Goal: Use online tool/utility: Utilize a website feature to perform a specific function

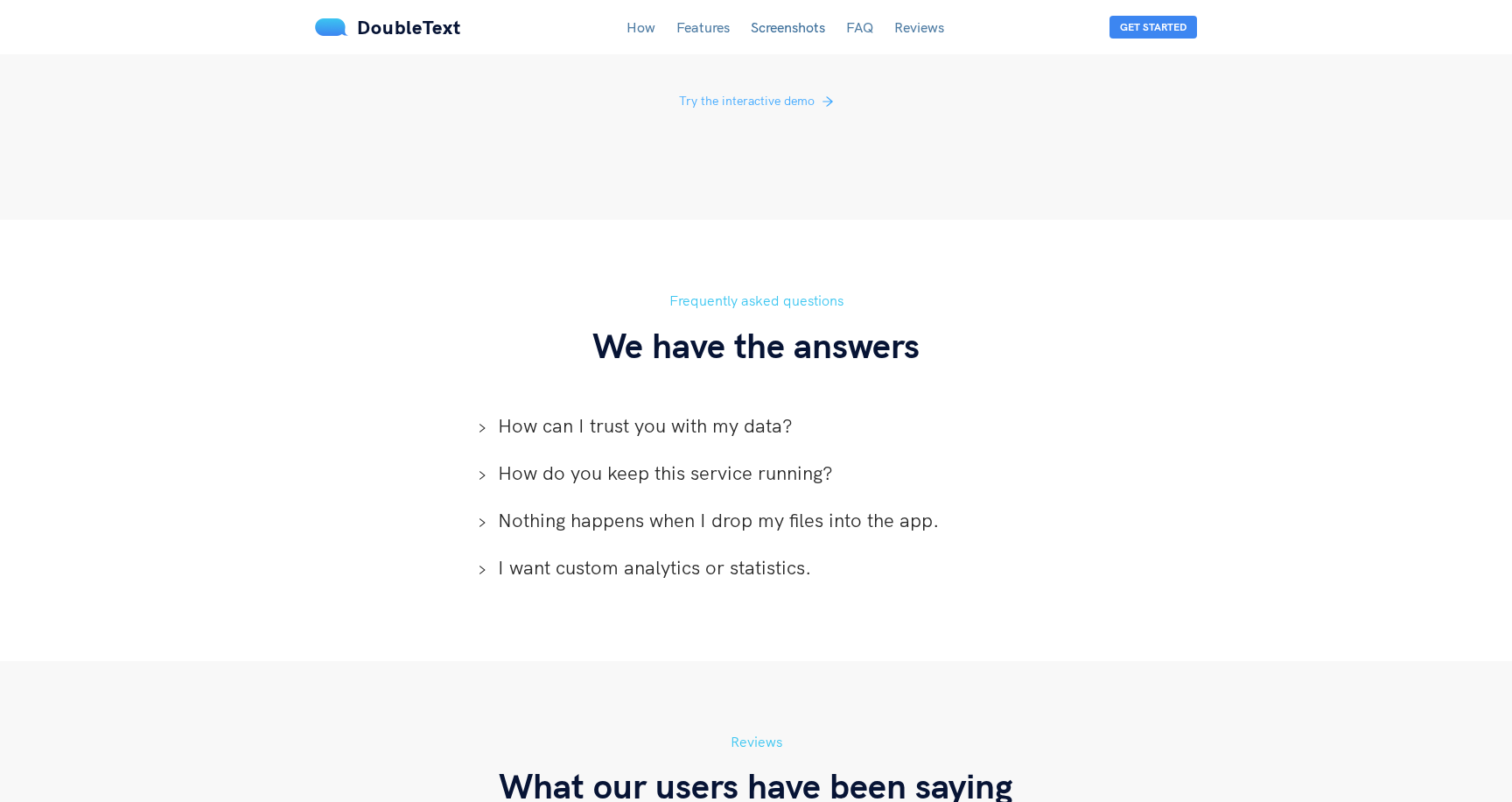
scroll to position [3805, 0]
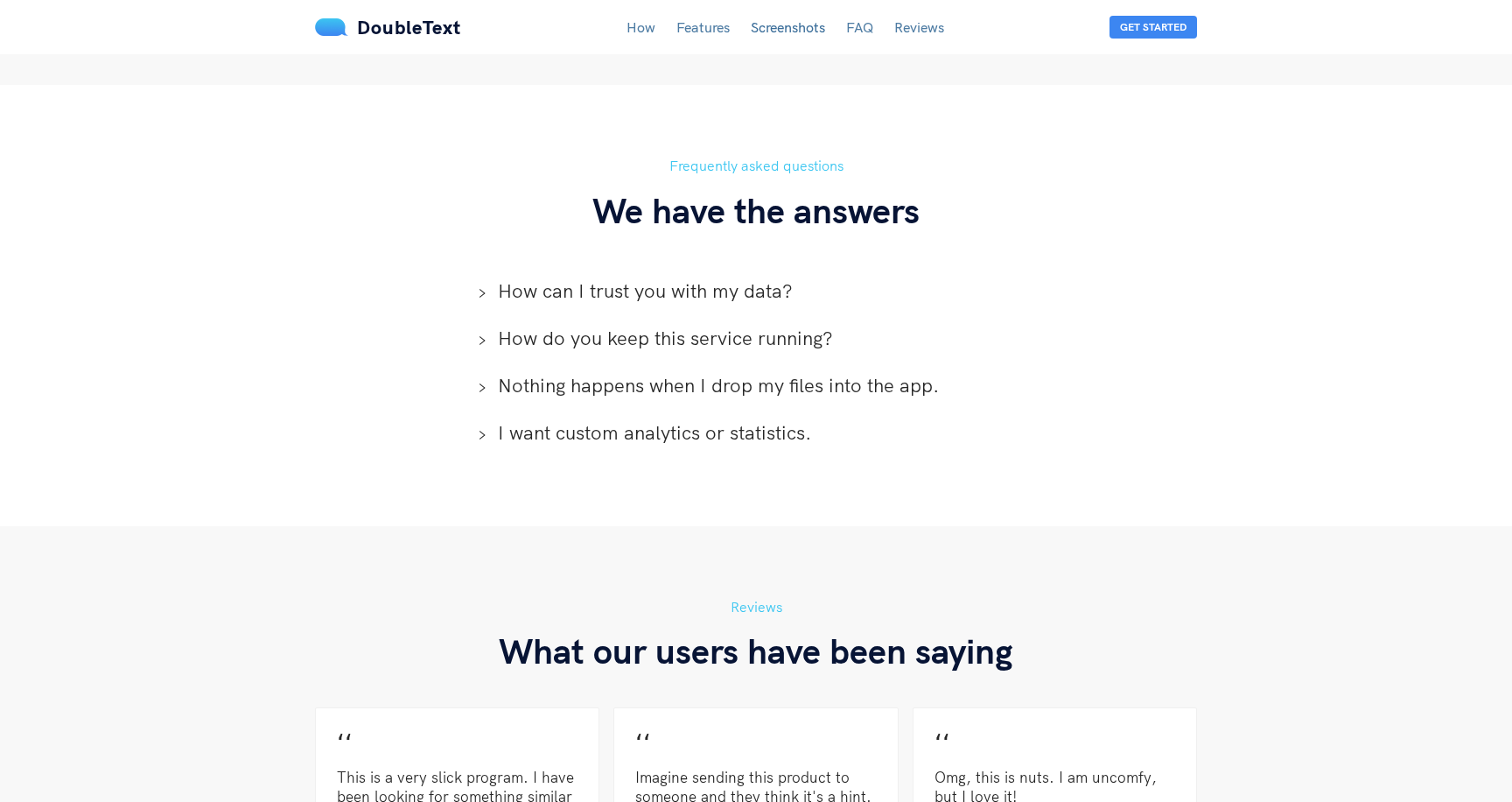
click at [753, 278] on span "How can I trust you with my data?" at bounding box center [766, 290] width 537 height 26
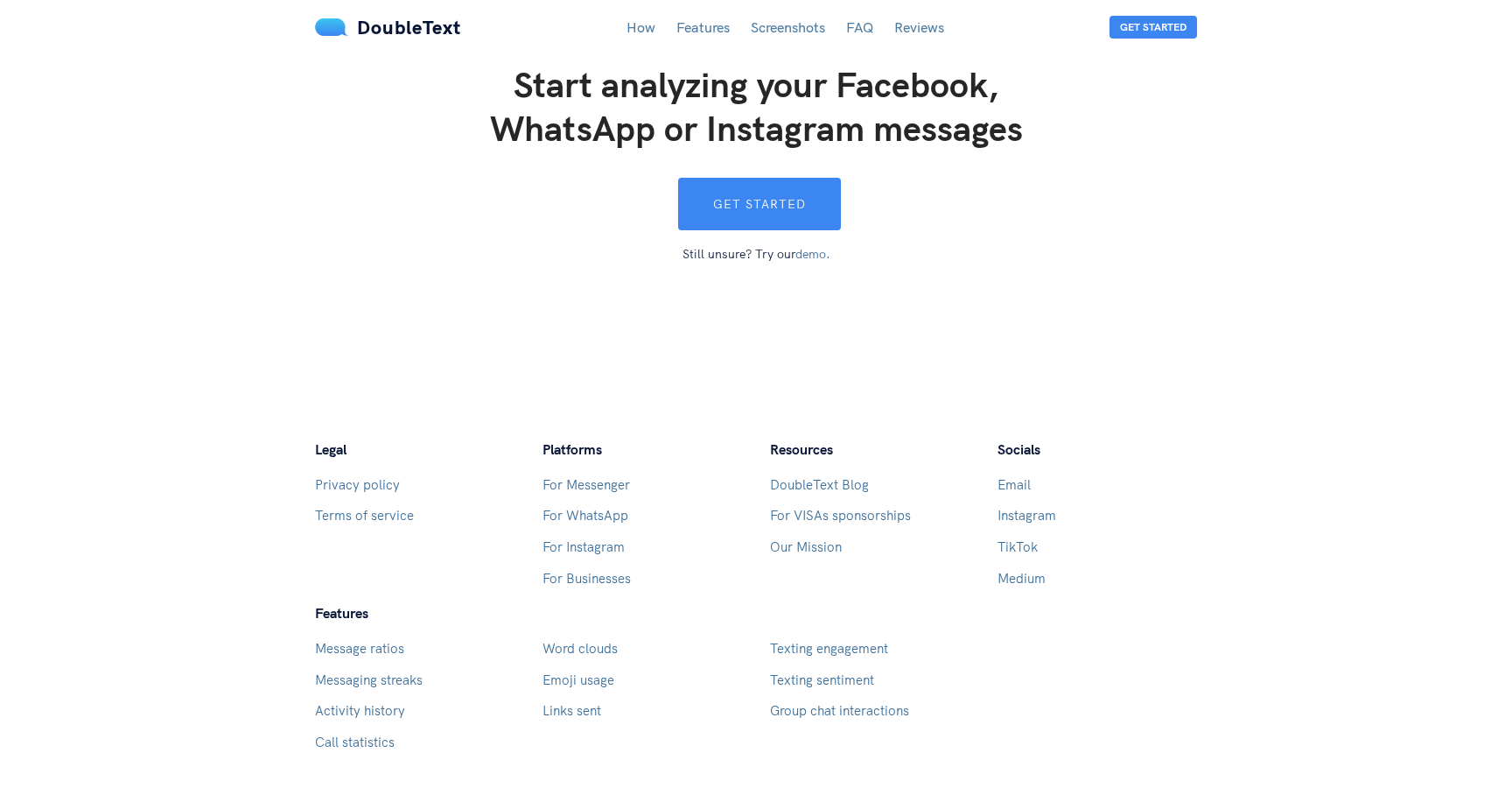
scroll to position [4933, 0]
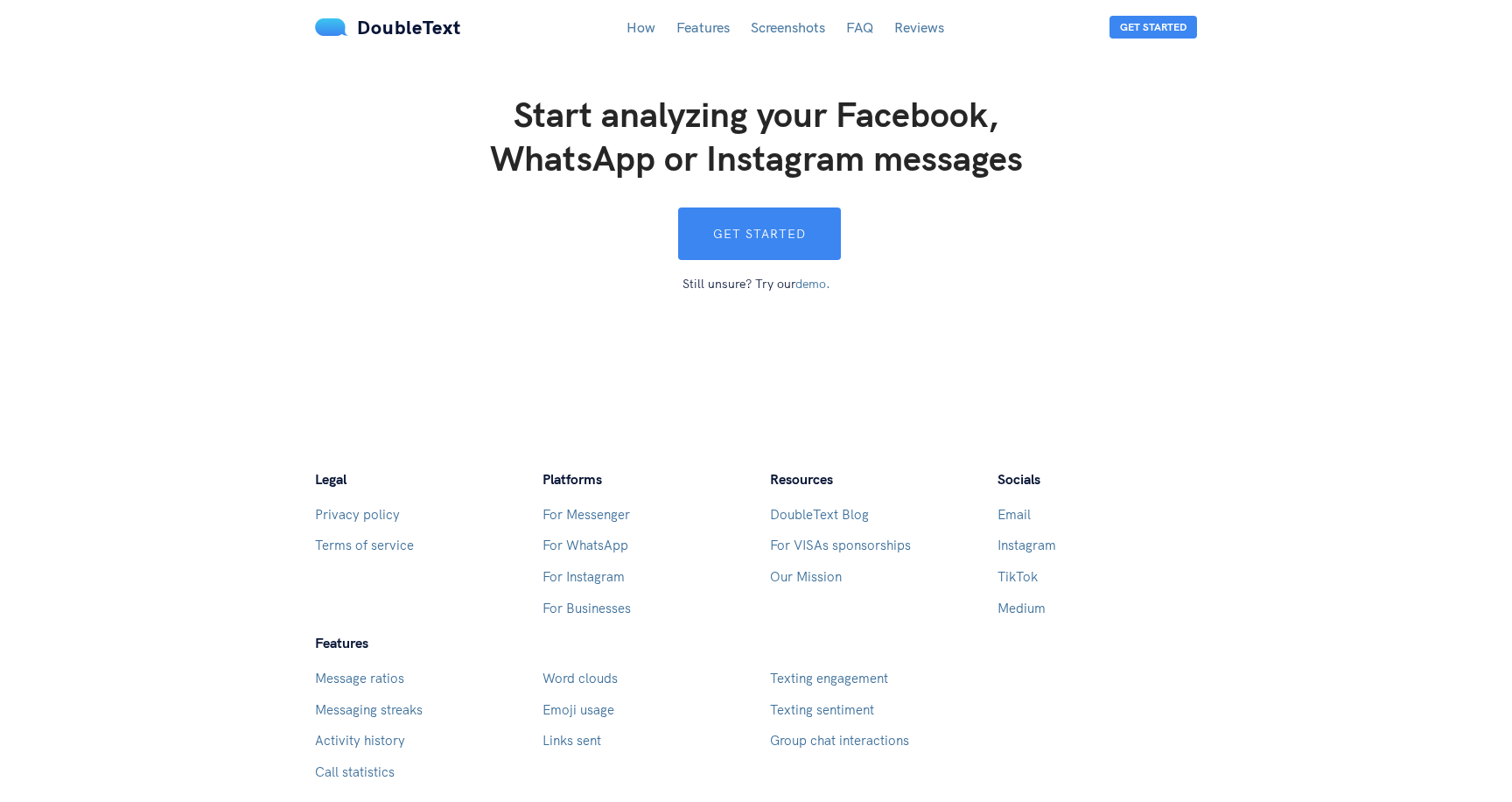
click at [811, 276] on link "demo." at bounding box center [812, 284] width 35 height 15
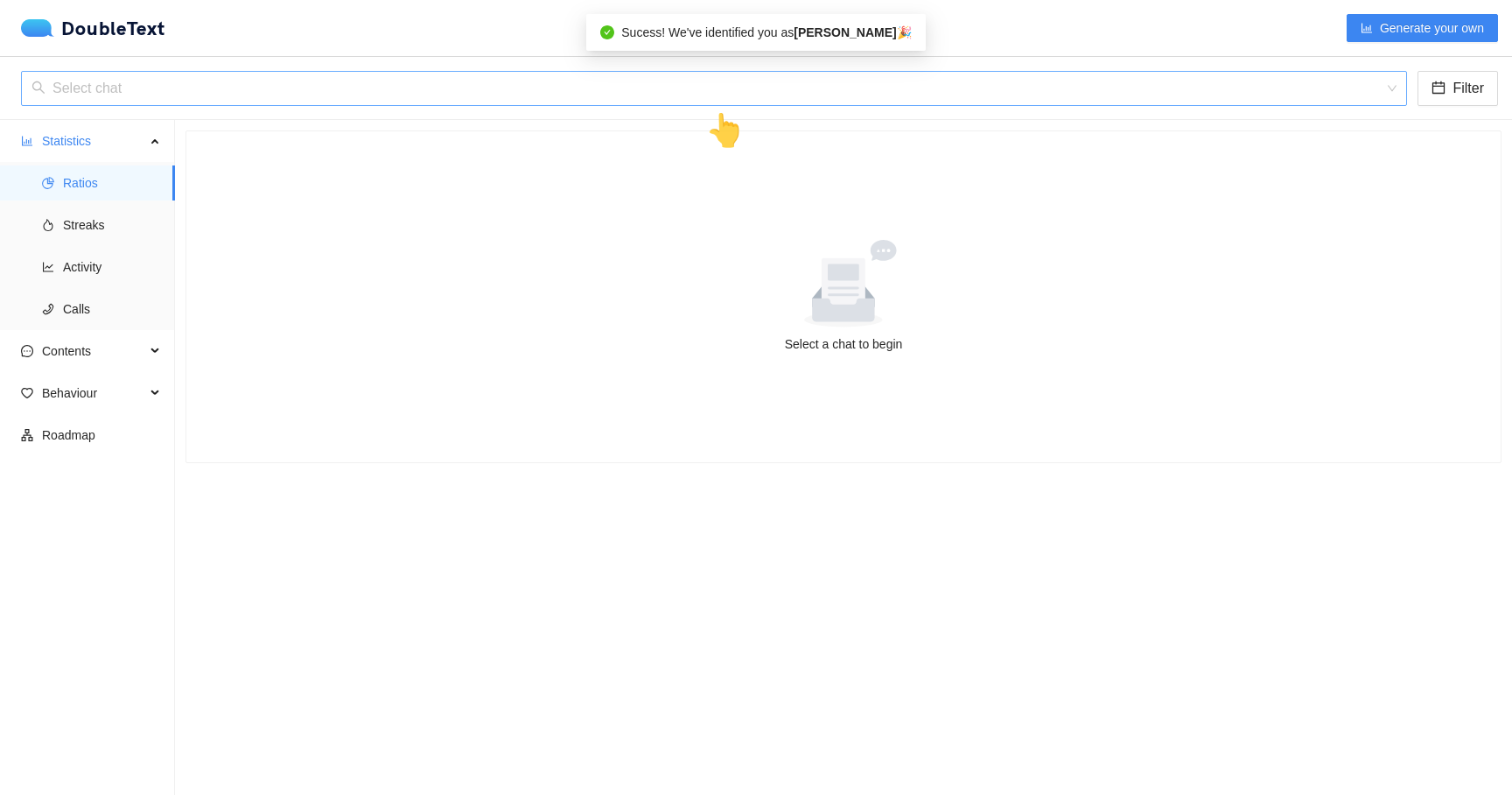
click at [653, 93] on input "search" at bounding box center [708, 88] width 1353 height 33
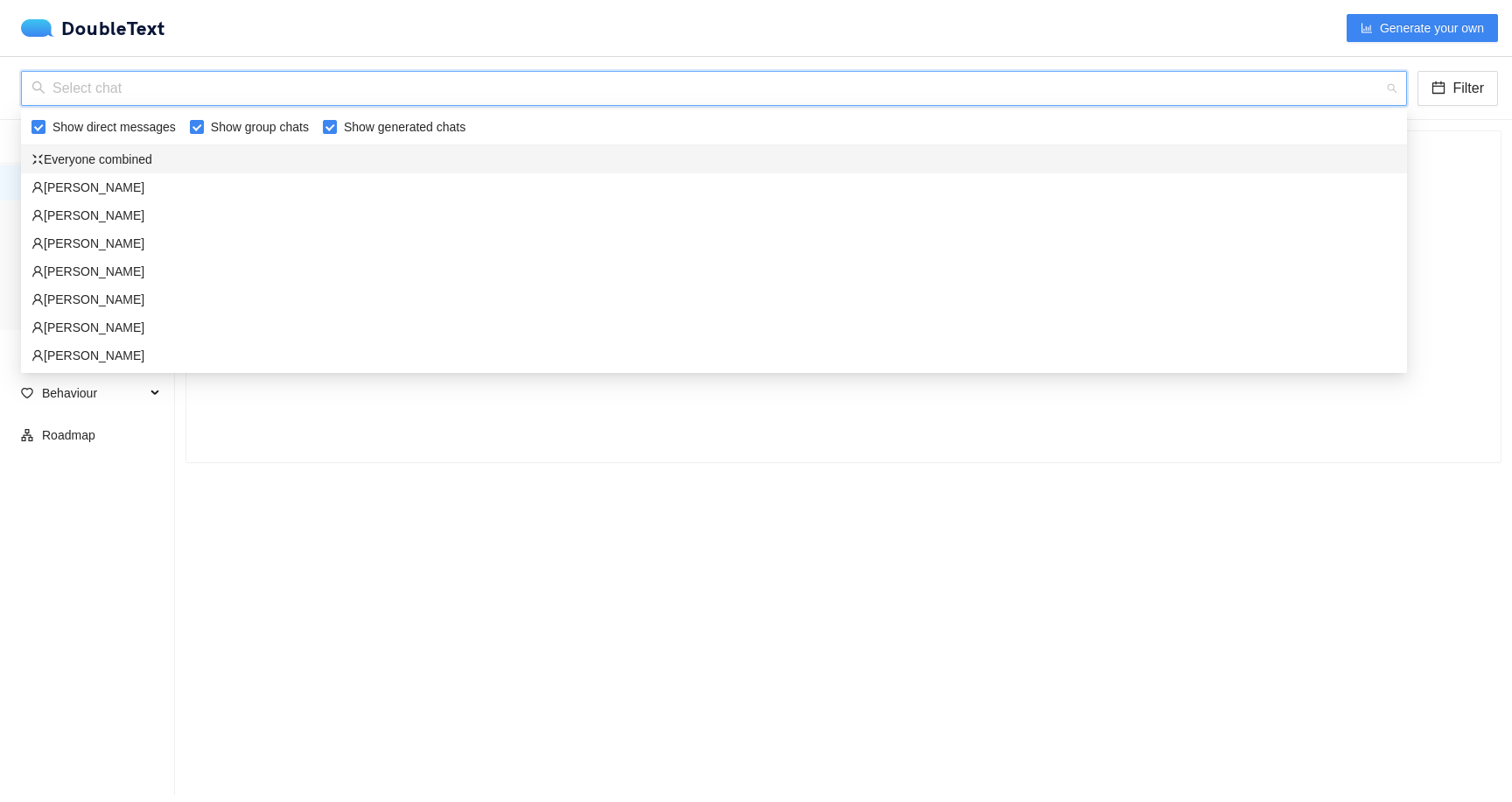
click at [633, 169] on div "Everyone combined" at bounding box center [714, 159] width 1387 height 28
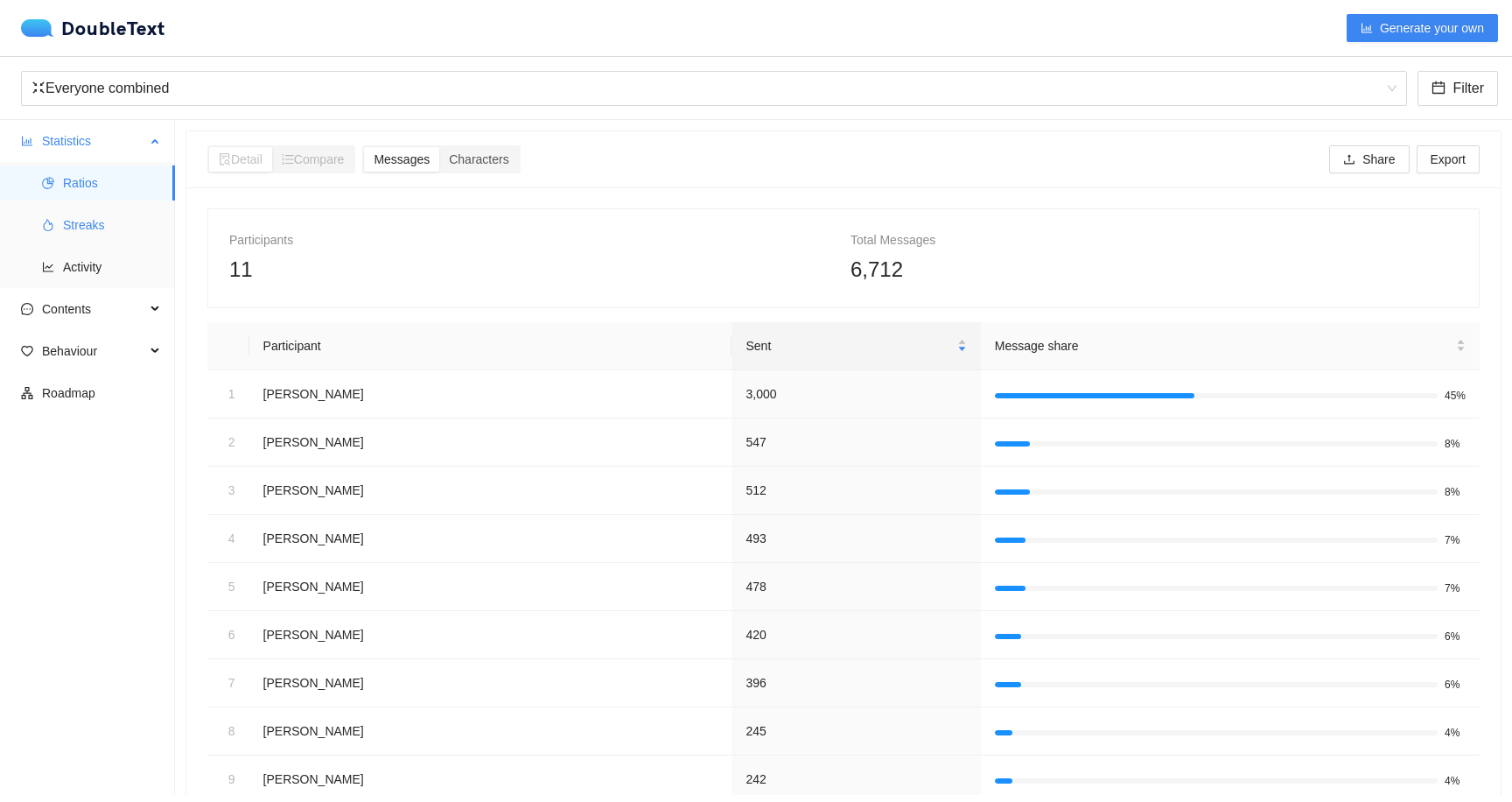
click at [118, 231] on span "Streaks" at bounding box center [112, 225] width 98 height 35
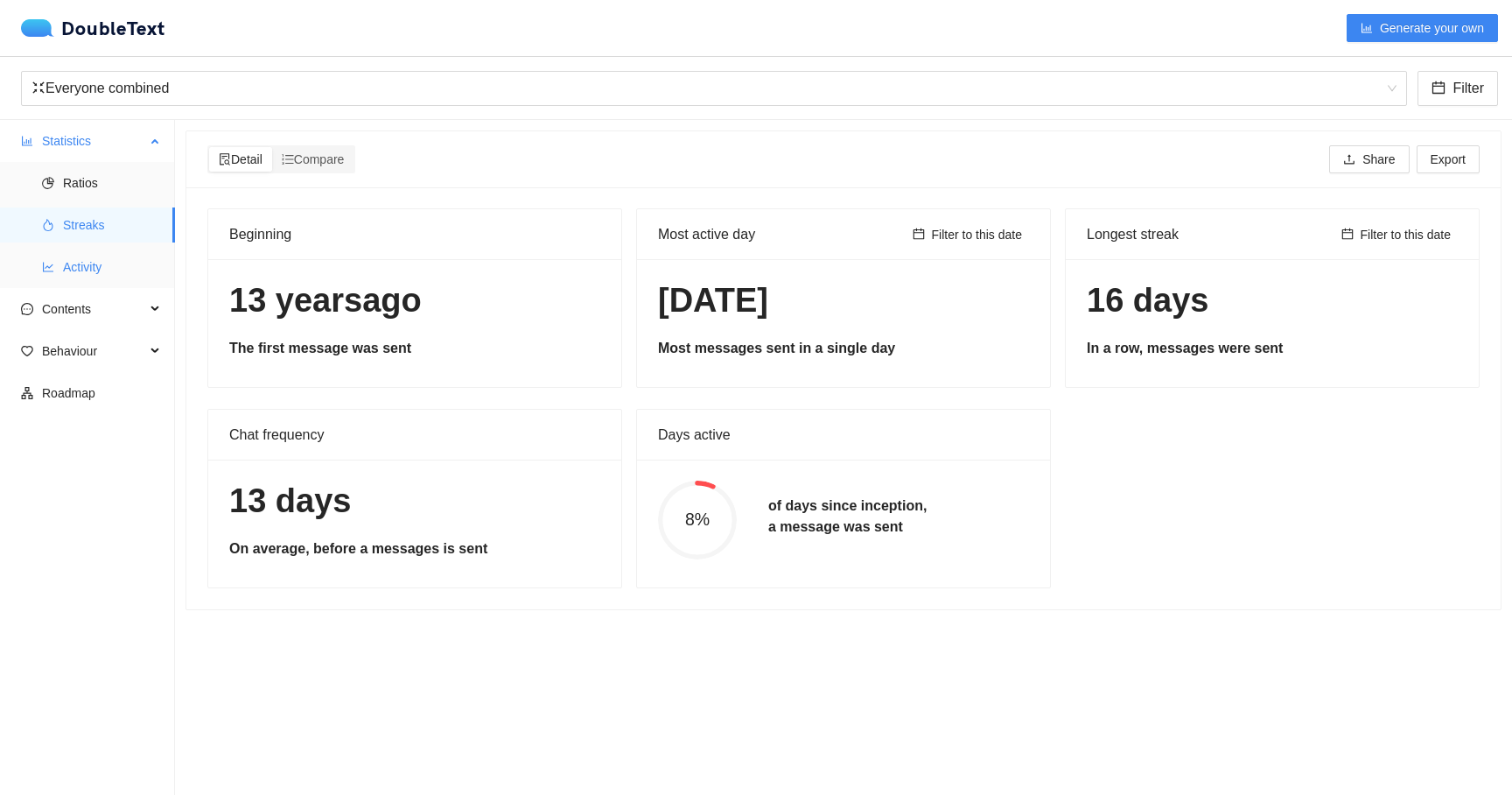
click at [130, 278] on span "Activity" at bounding box center [112, 266] width 98 height 35
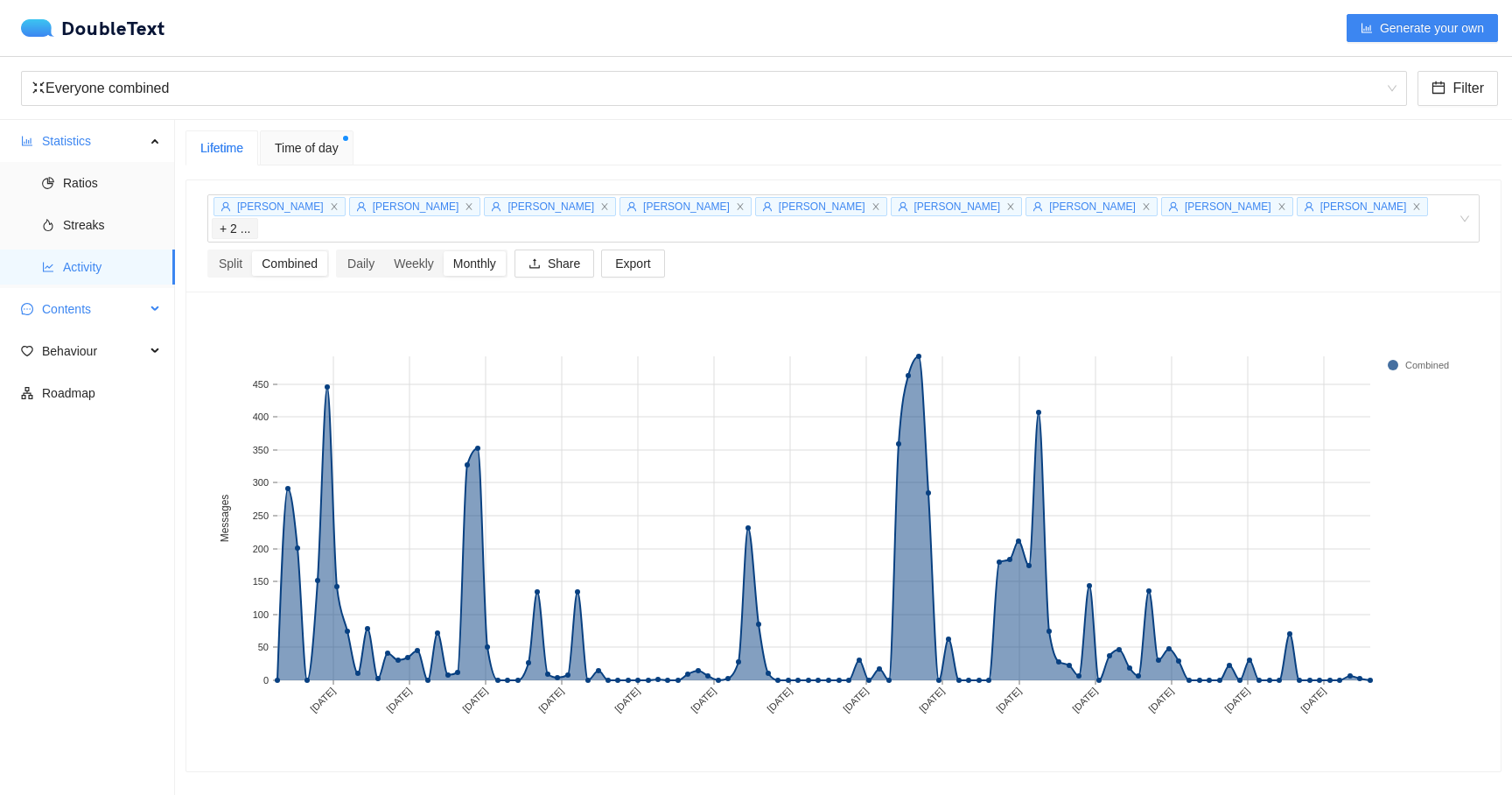
click at [120, 315] on span "Contents" at bounding box center [94, 309] width 103 height 35
click at [121, 342] on span "Word Cloud" at bounding box center [112, 351] width 98 height 35
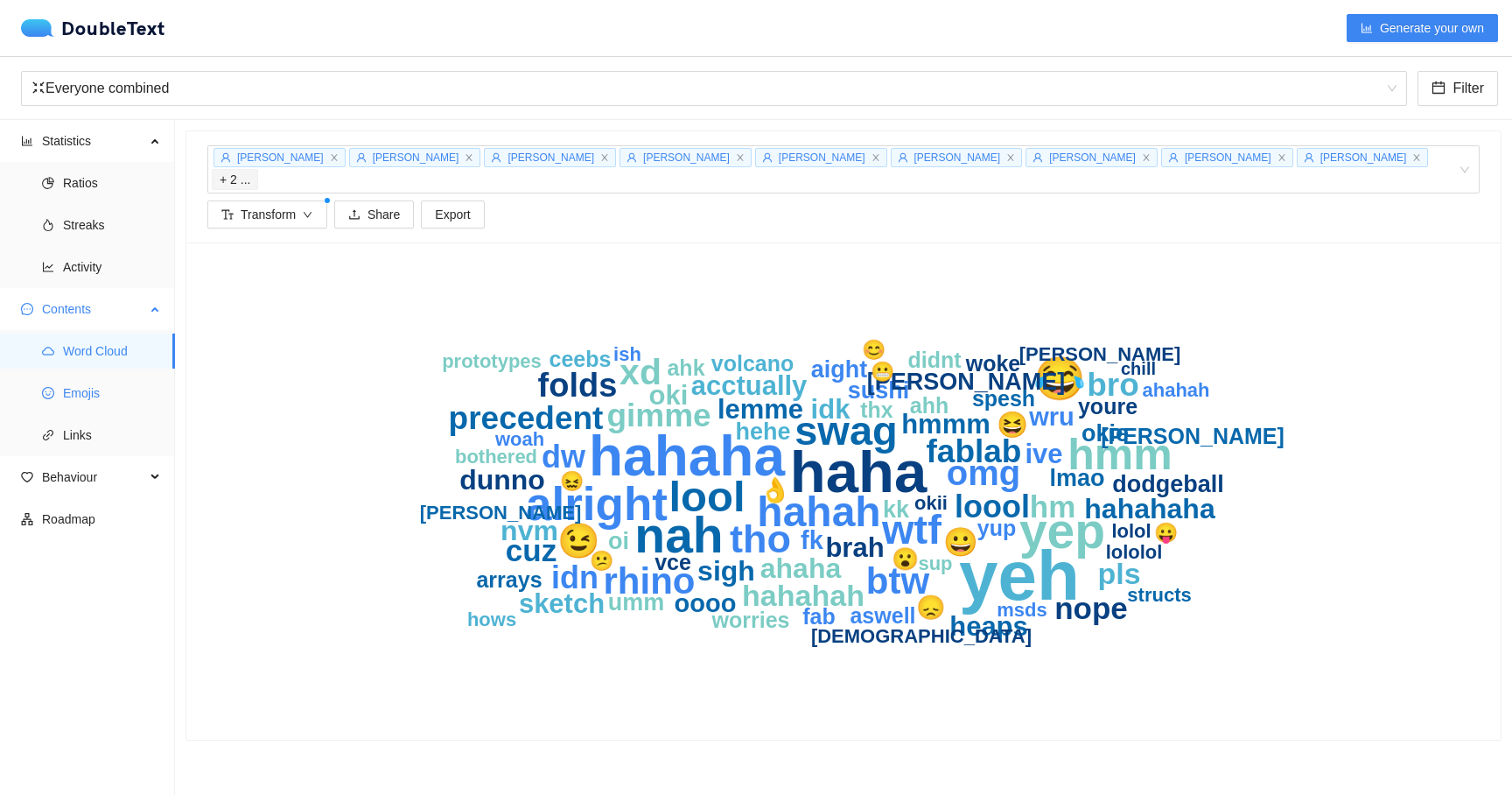
click at [106, 392] on span "Emojis" at bounding box center [112, 393] width 98 height 35
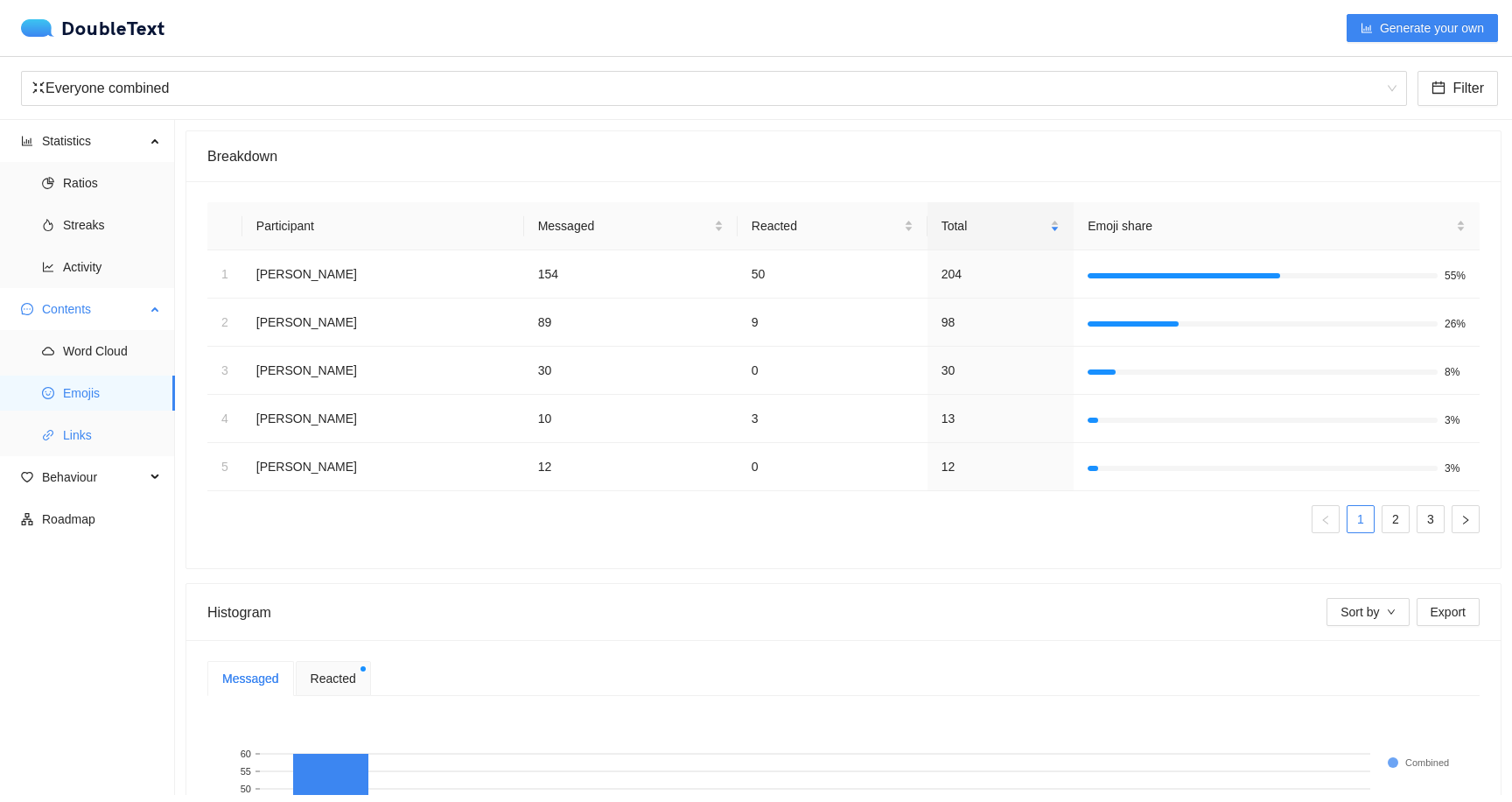
click at [96, 430] on span "Links" at bounding box center [112, 435] width 98 height 35
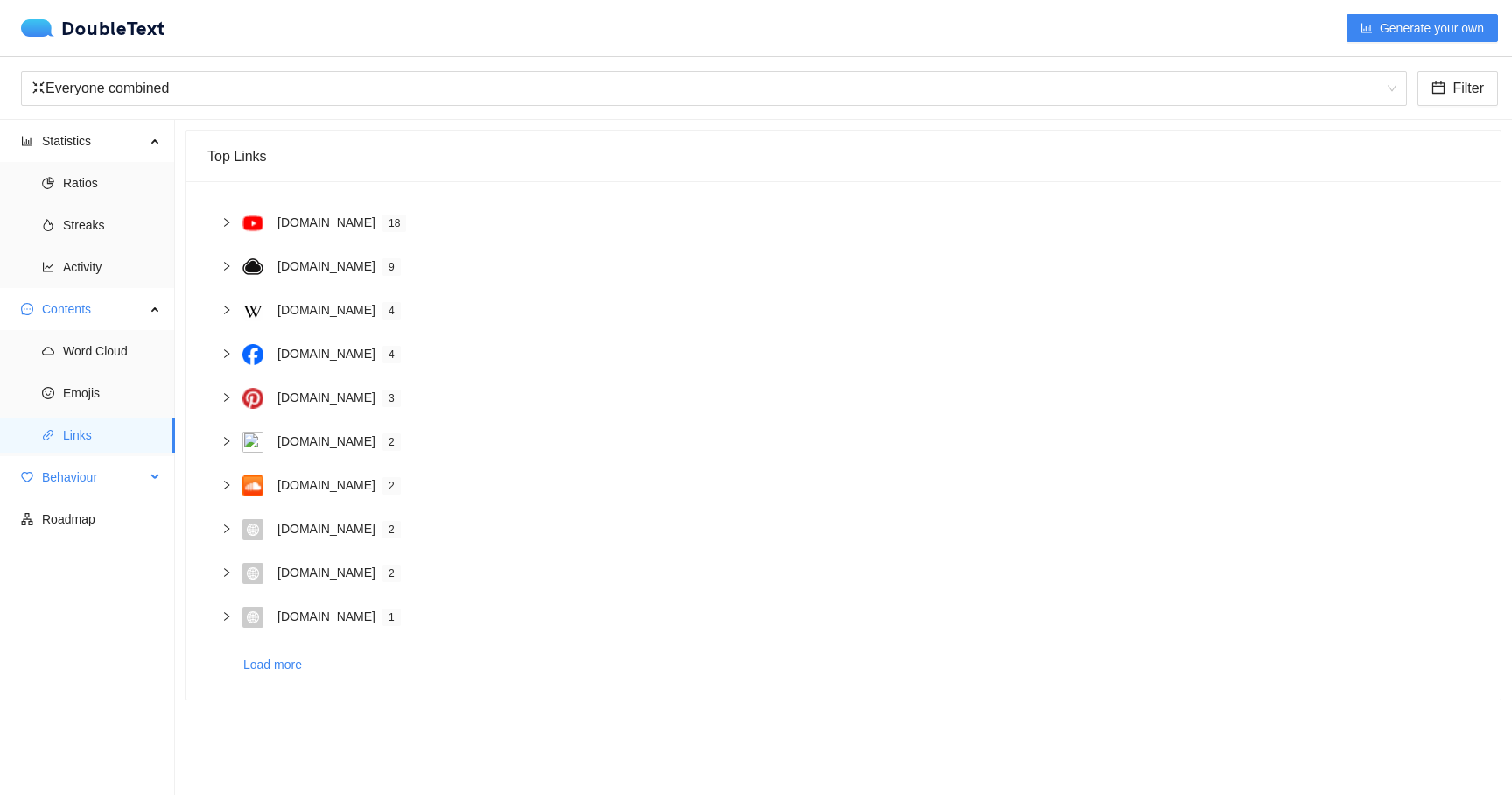
click at [90, 471] on span "Behaviour" at bounding box center [94, 477] width 103 height 35
click at [90, 510] on span "Interactions" at bounding box center [112, 519] width 98 height 35
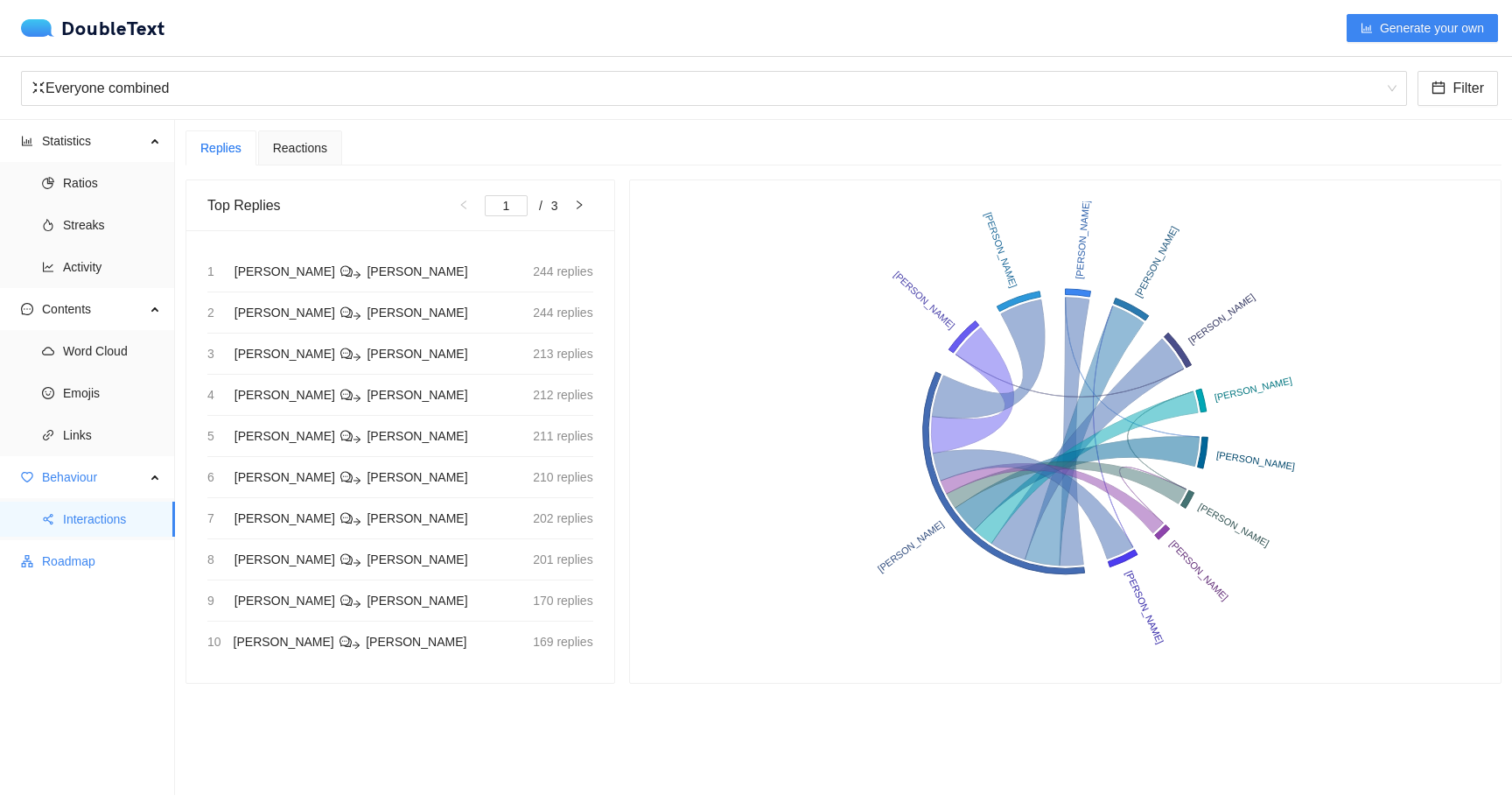
click at [91, 567] on span "Roadmap" at bounding box center [101, 561] width 119 height 35
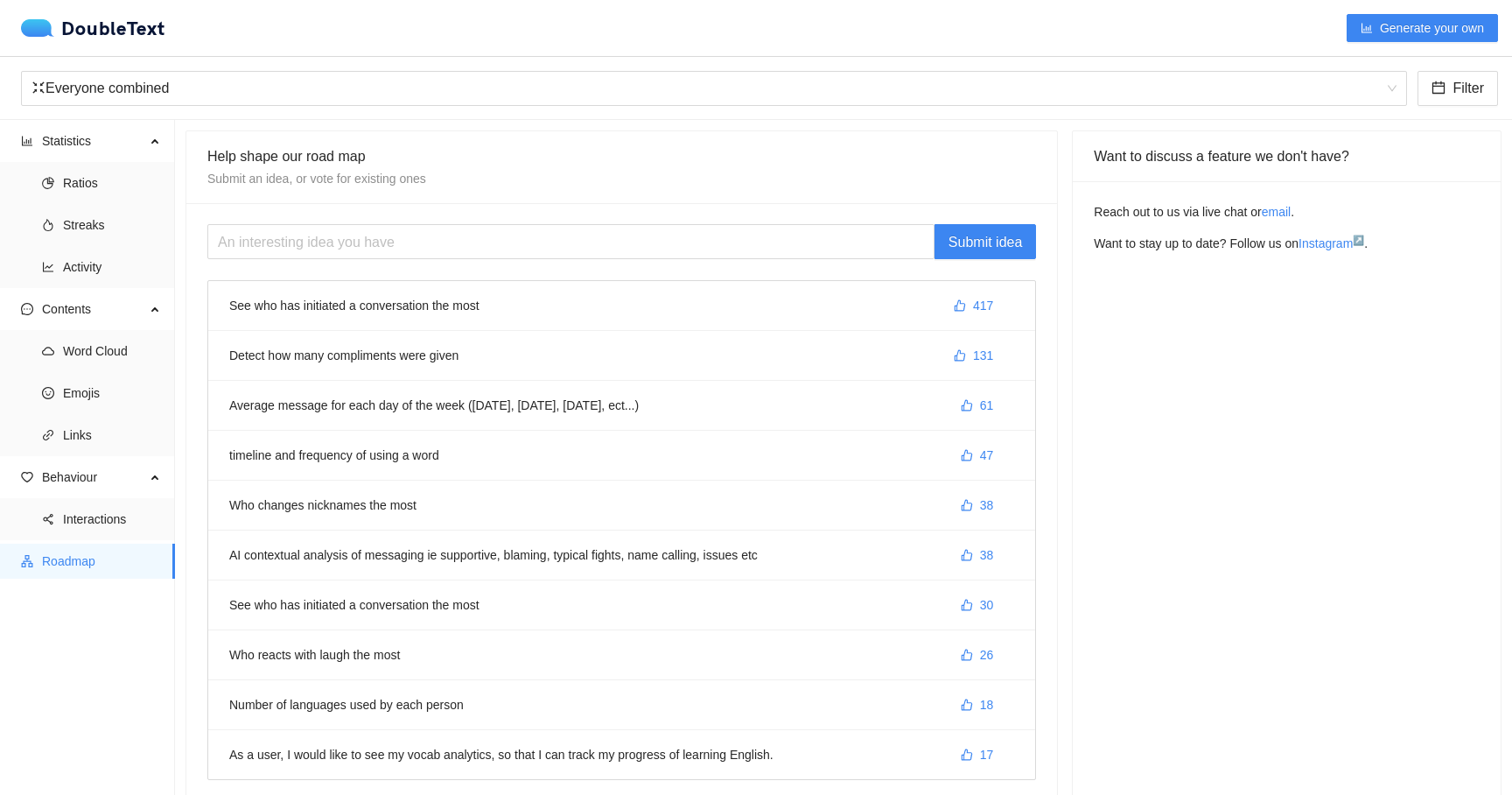
click at [134, 41] on div "DoubleText Generate your own" at bounding box center [759, 28] width 1477 height 28
click at [114, 32] on div "DoubleText" at bounding box center [94, 28] width 145 height 17
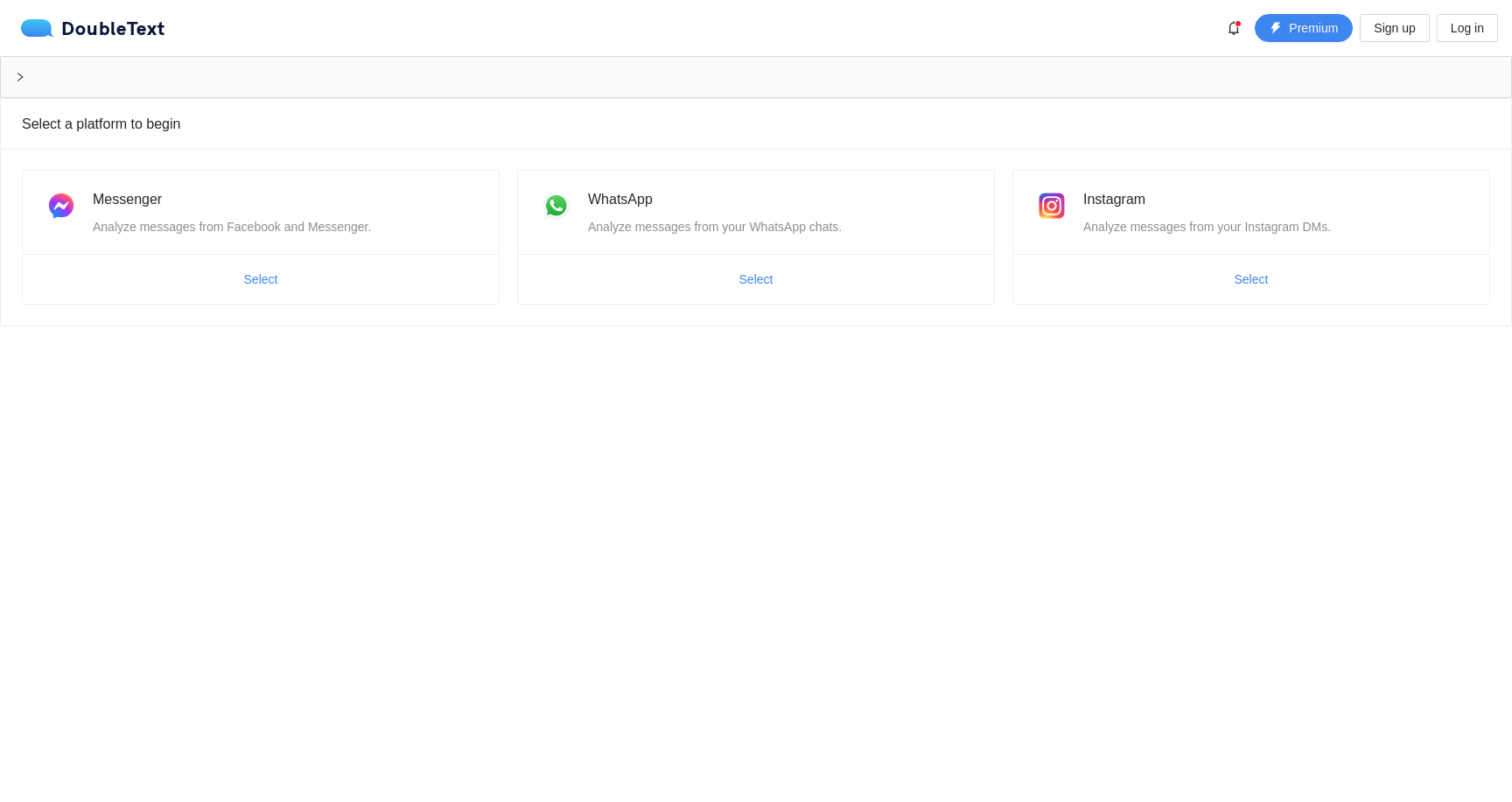
click at [164, 39] on div "DoubleText Premium Sign up Log in" at bounding box center [759, 28] width 1477 height 28
click at [157, 37] on div "DoubleText" at bounding box center [98, 28] width 155 height 21
click at [141, 33] on div "DoubleText" at bounding box center [94, 28] width 145 height 17
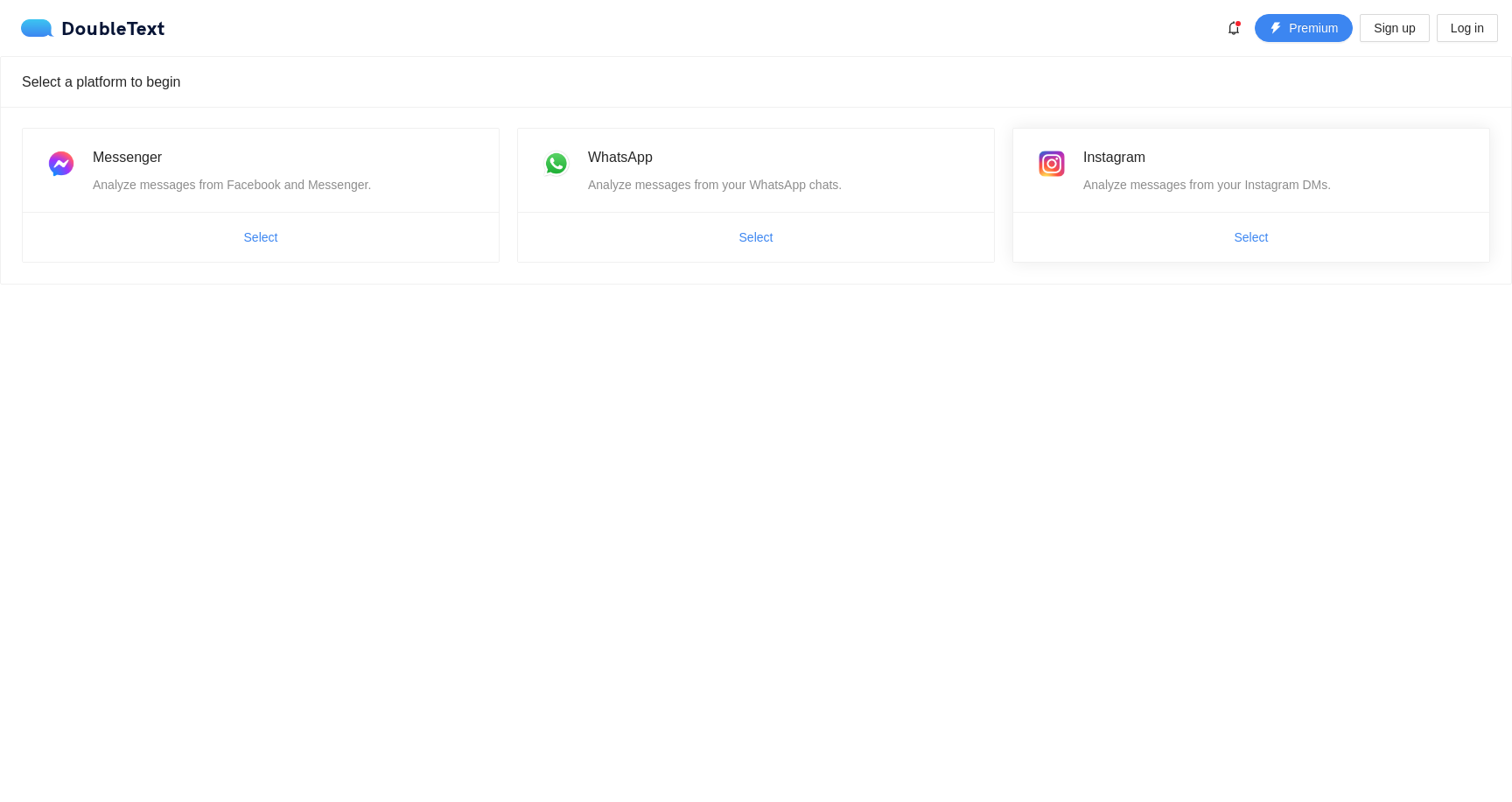
click at [1222, 192] on div "Analyze messages from your Instagram DMs." at bounding box center [1276, 184] width 385 height 19
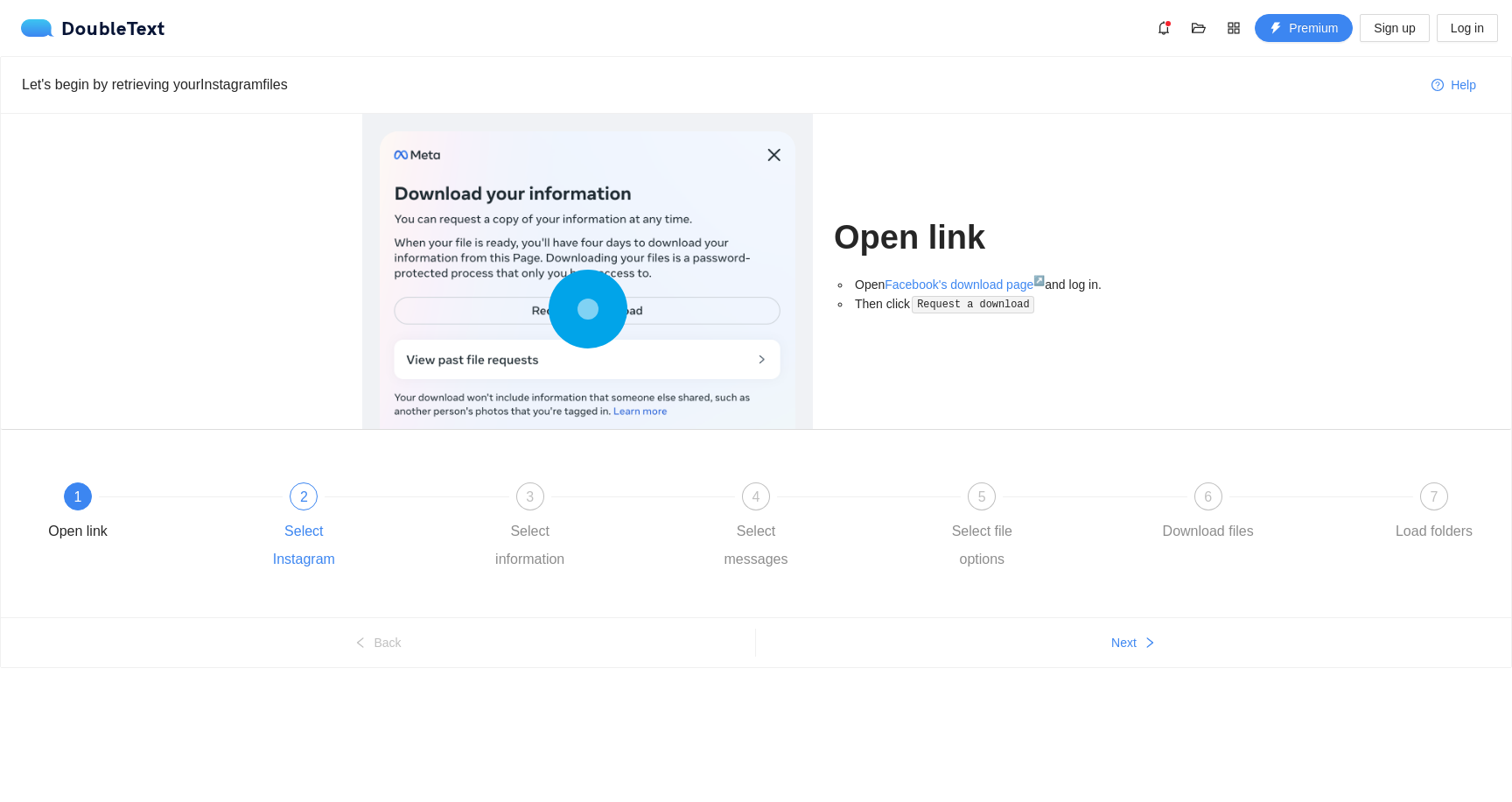
click at [330, 513] on div "2 Select Instagram" at bounding box center [366, 528] width 226 height 91
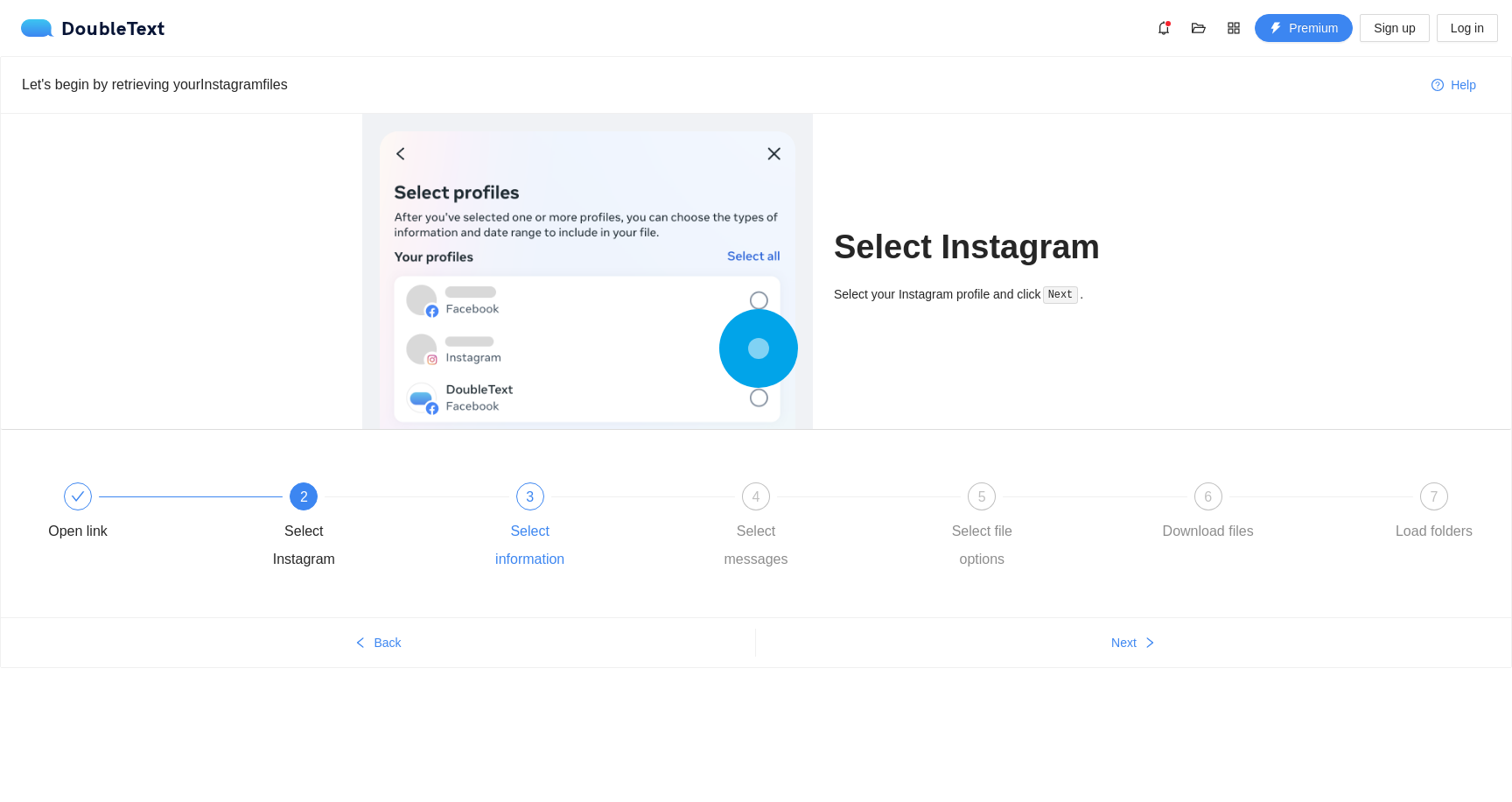
click at [493, 533] on div "Select information" at bounding box center [530, 545] width 101 height 56
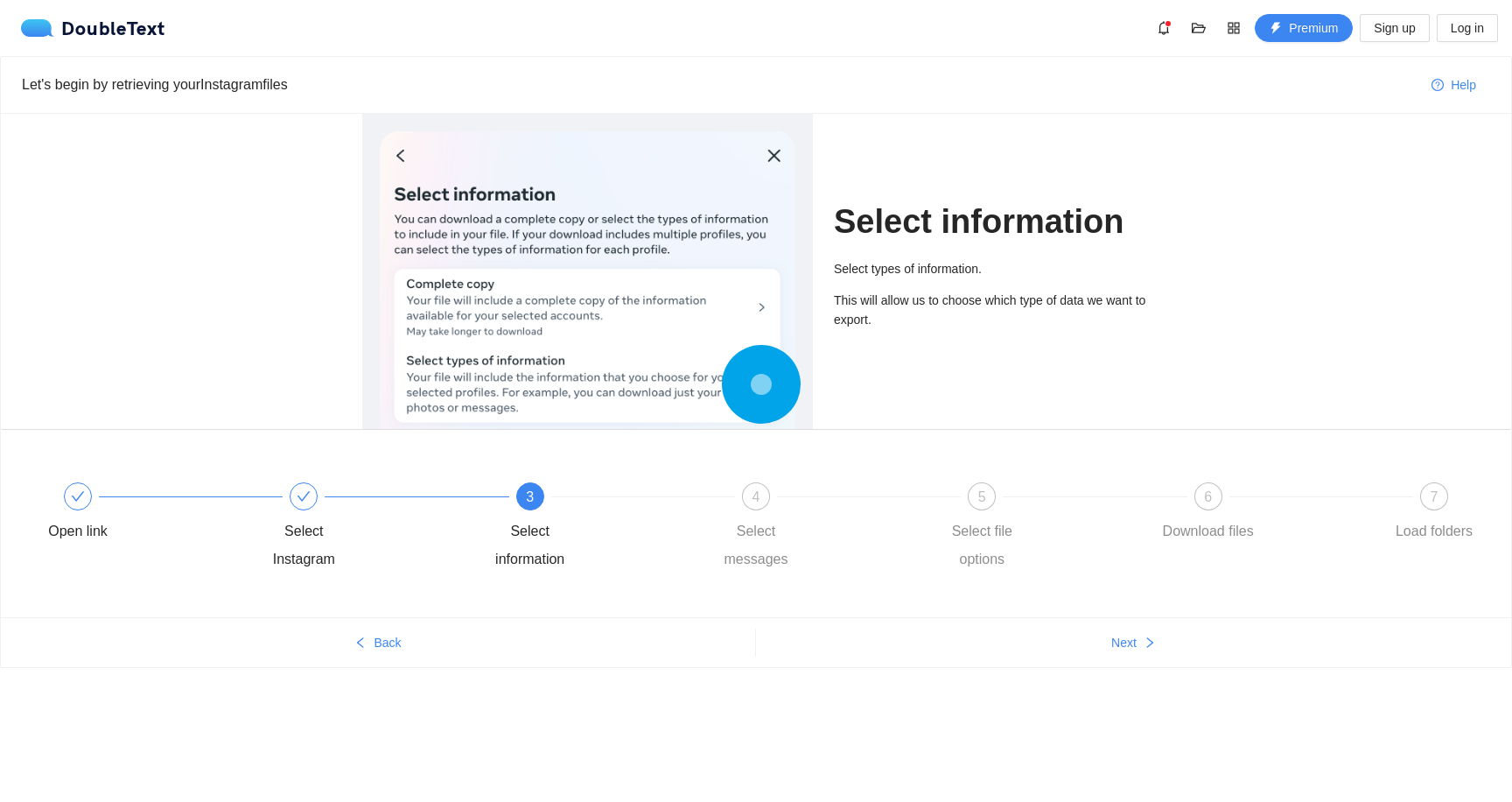
drag, startPoint x: 621, startPoint y: 563, endPoint x: 695, endPoint y: 211, distance: 359.7
click at [757, 505] on div "4" at bounding box center [756, 496] width 28 height 28
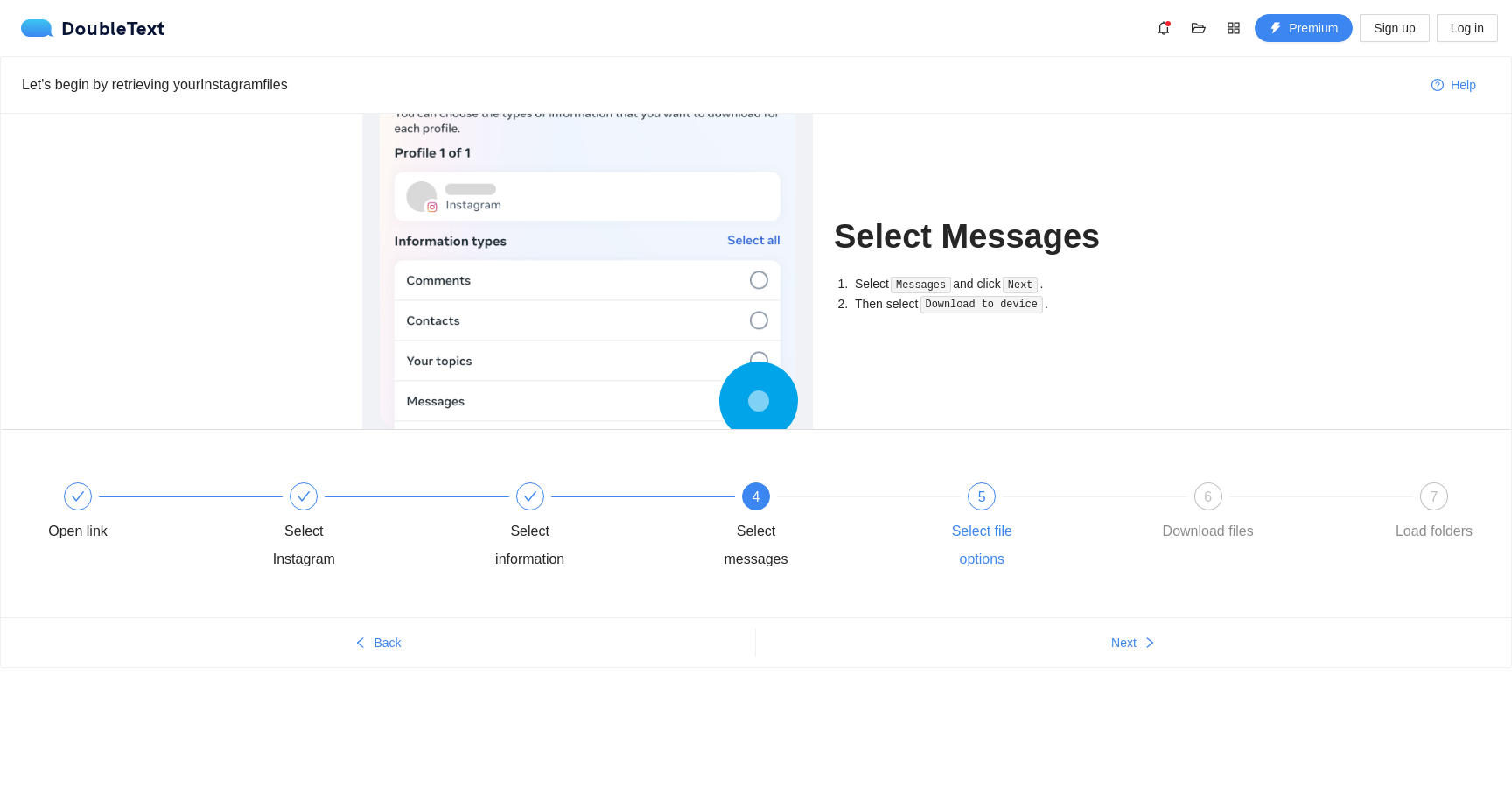
click at [959, 484] on div "5 Select file options" at bounding box center [1044, 528] width 226 height 91
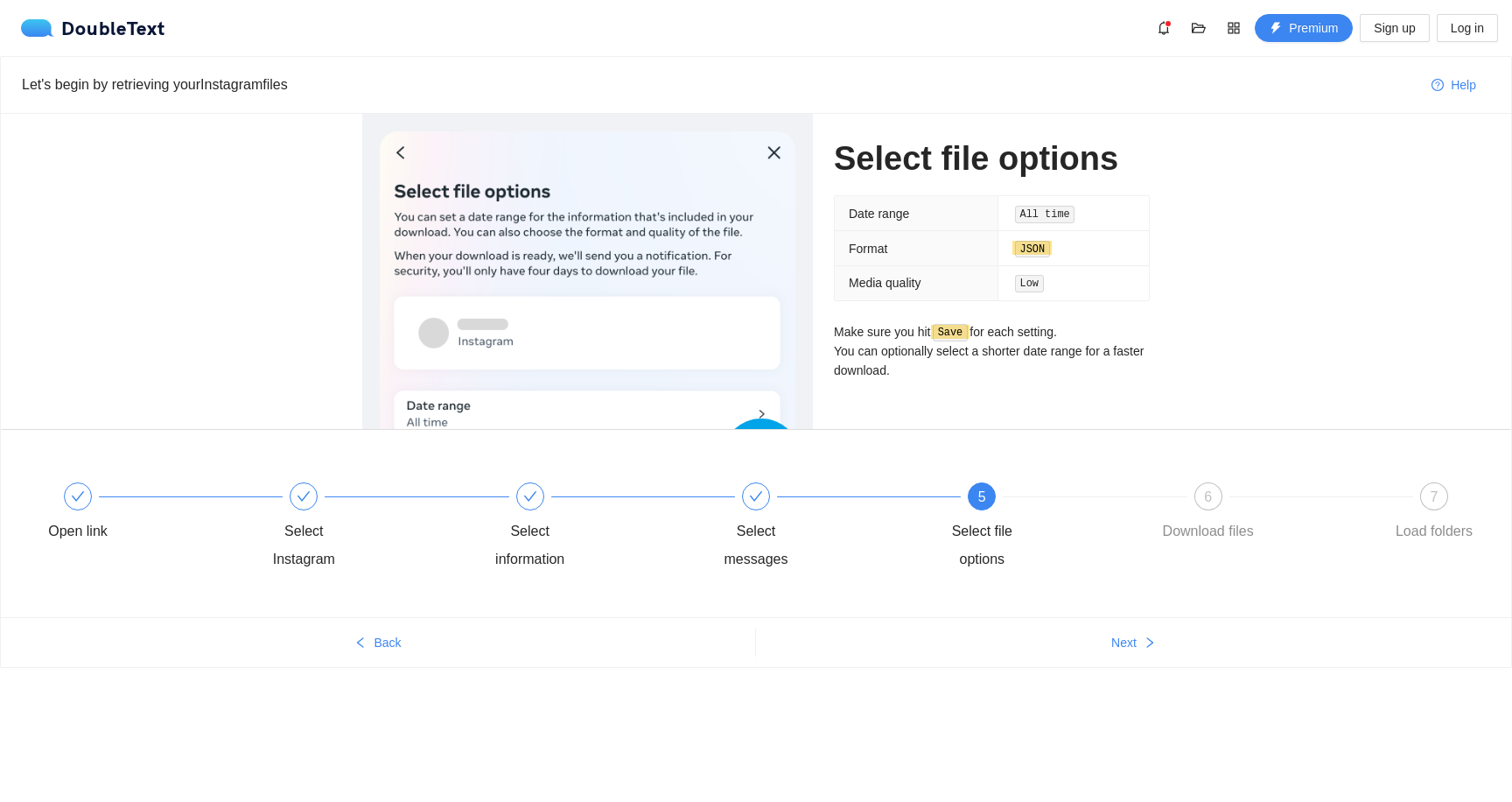
click at [1193, 475] on div "Open link Select Instagram Select information Select messages 5 Select file opt…" at bounding box center [756, 528] width 1458 height 126
click at [1201, 509] on div "6" at bounding box center [1208, 496] width 28 height 28
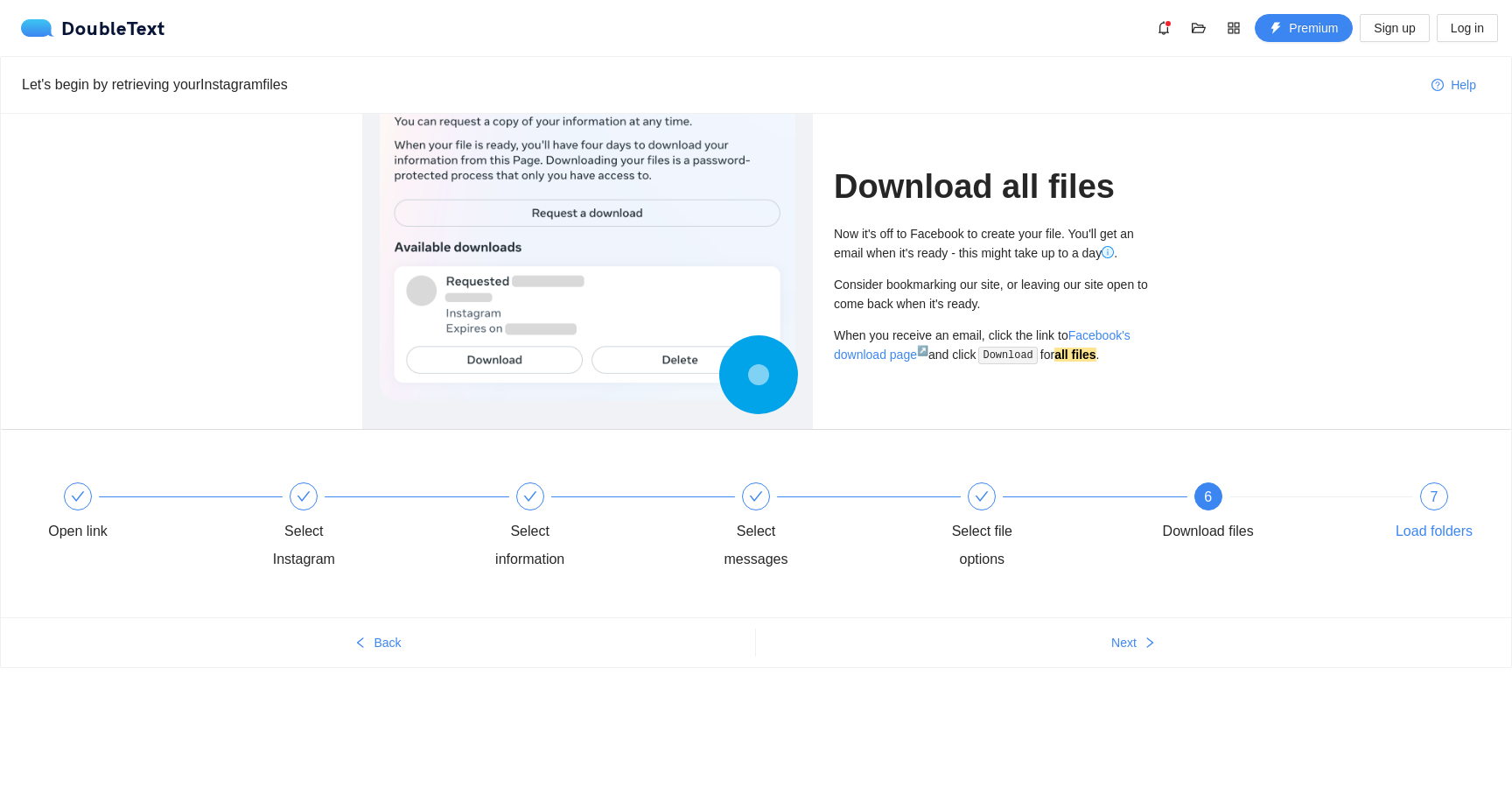
click at [1417, 491] on div "7 Load folders" at bounding box center [1434, 513] width 101 height 63
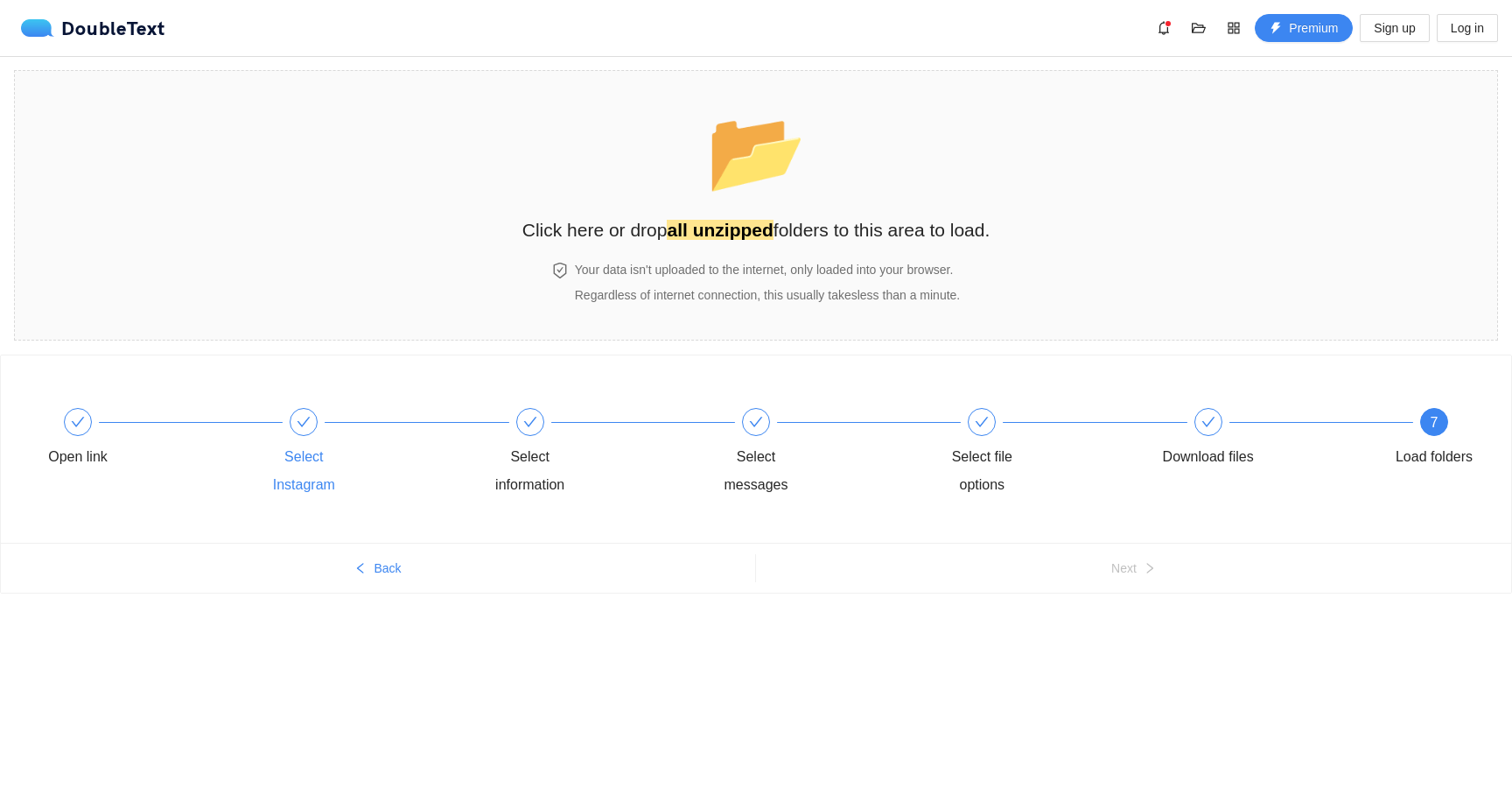
click at [289, 425] on div at bounding box center [303, 422] width 28 height 28
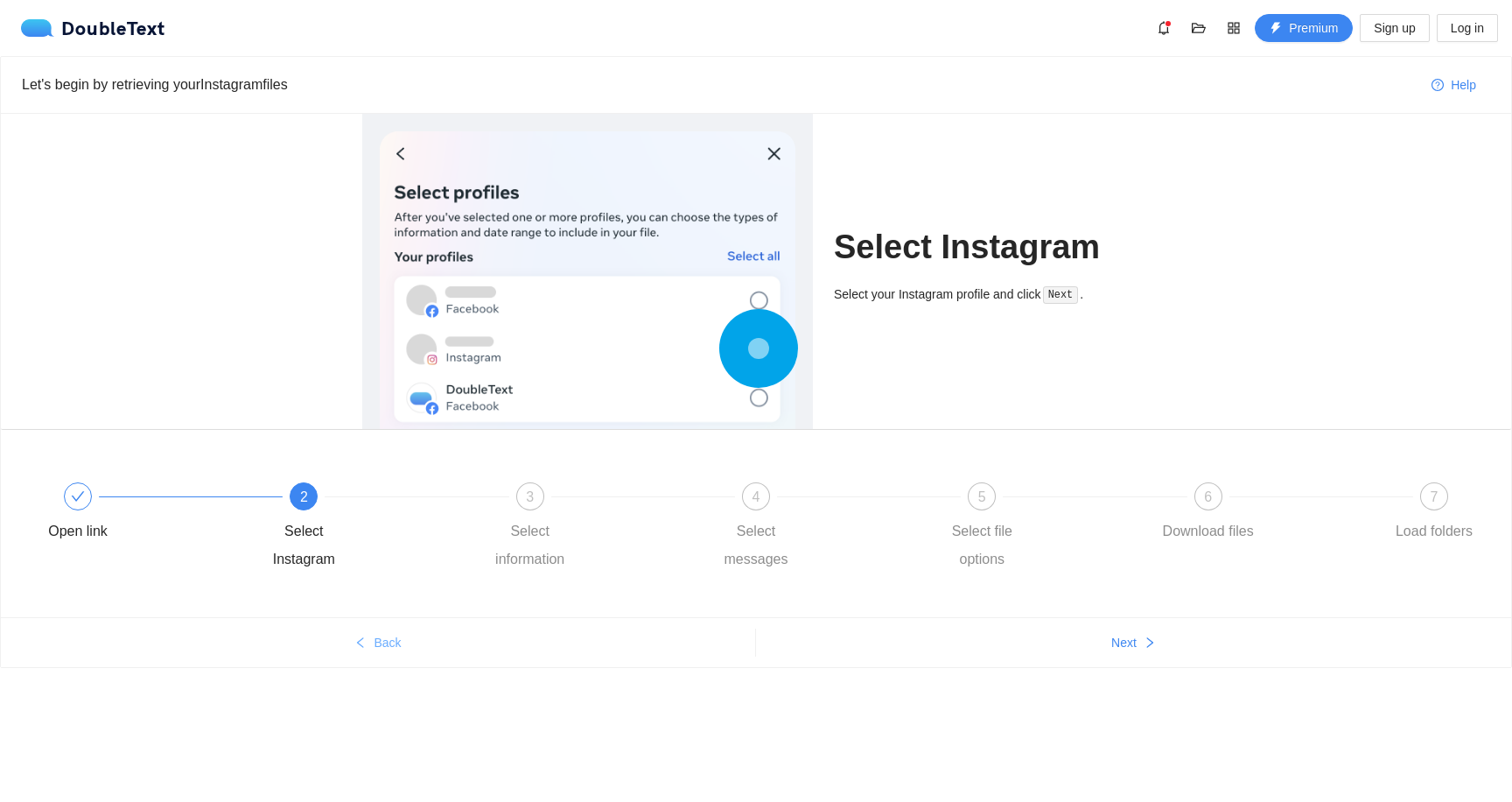
click at [434, 648] on button "Back" at bounding box center [378, 642] width 755 height 28
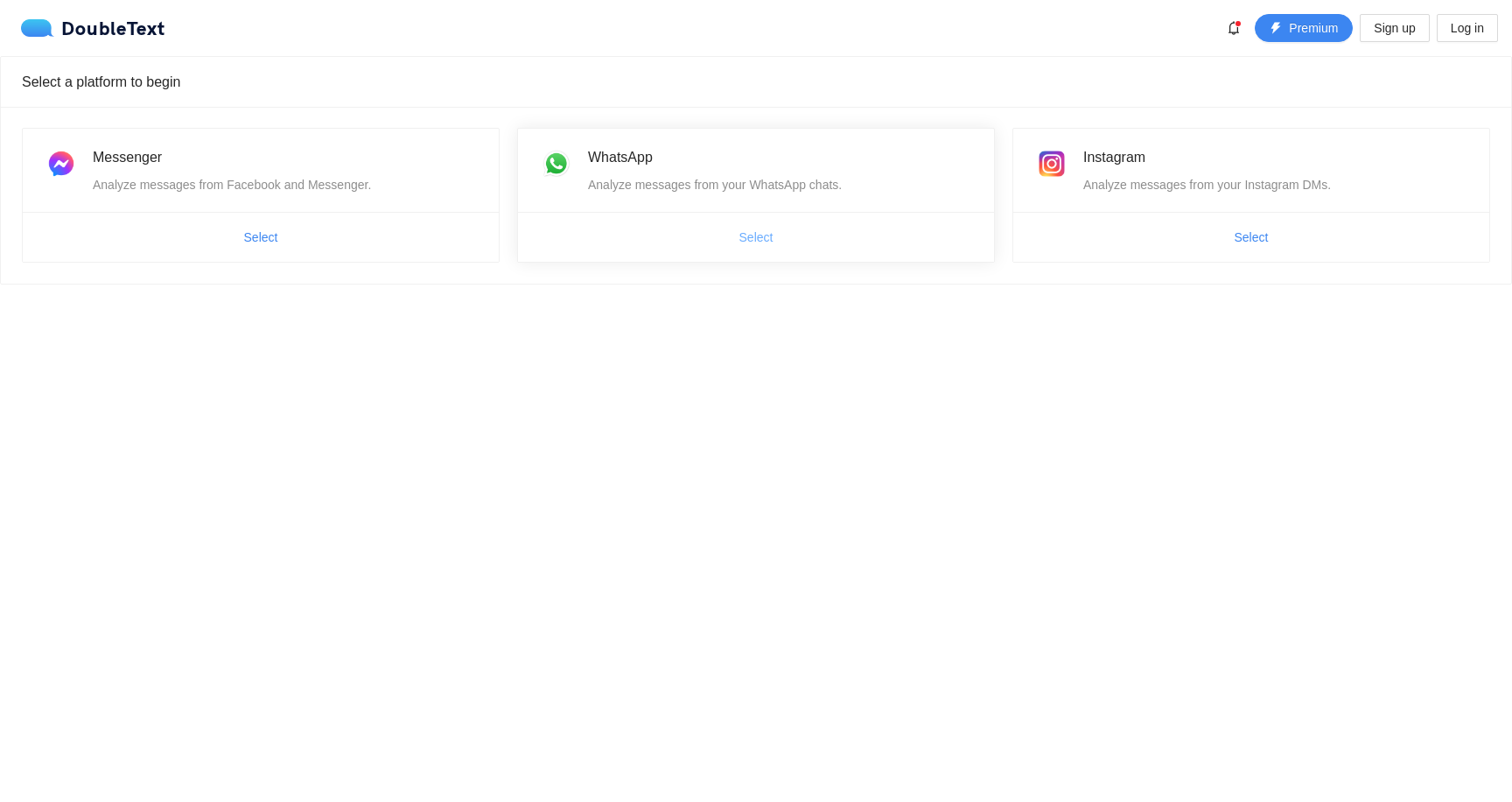
click at [734, 235] on button "Select" at bounding box center [756, 236] width 62 height 28
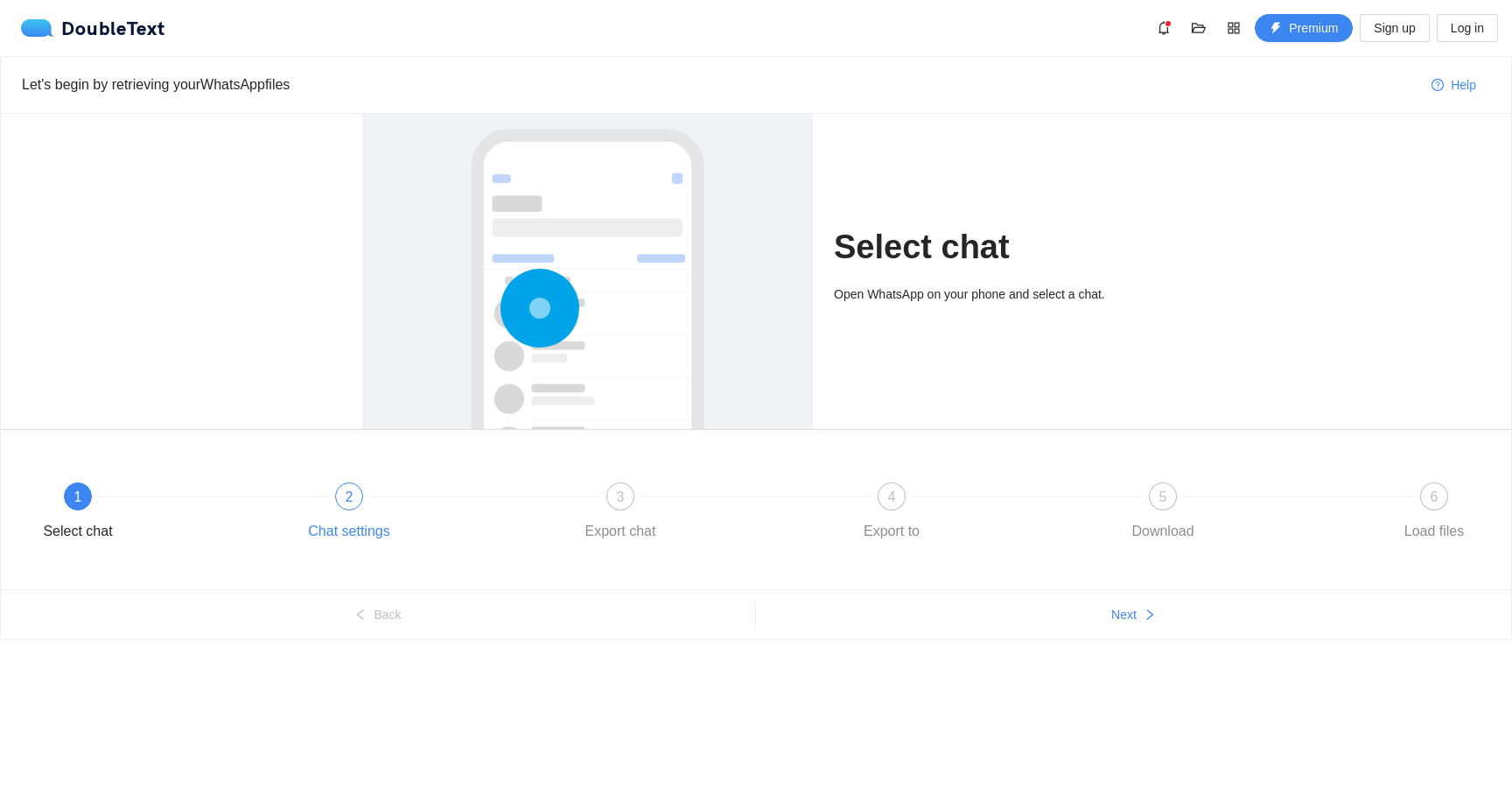
click at [353, 485] on div "2" at bounding box center [348, 496] width 28 height 28
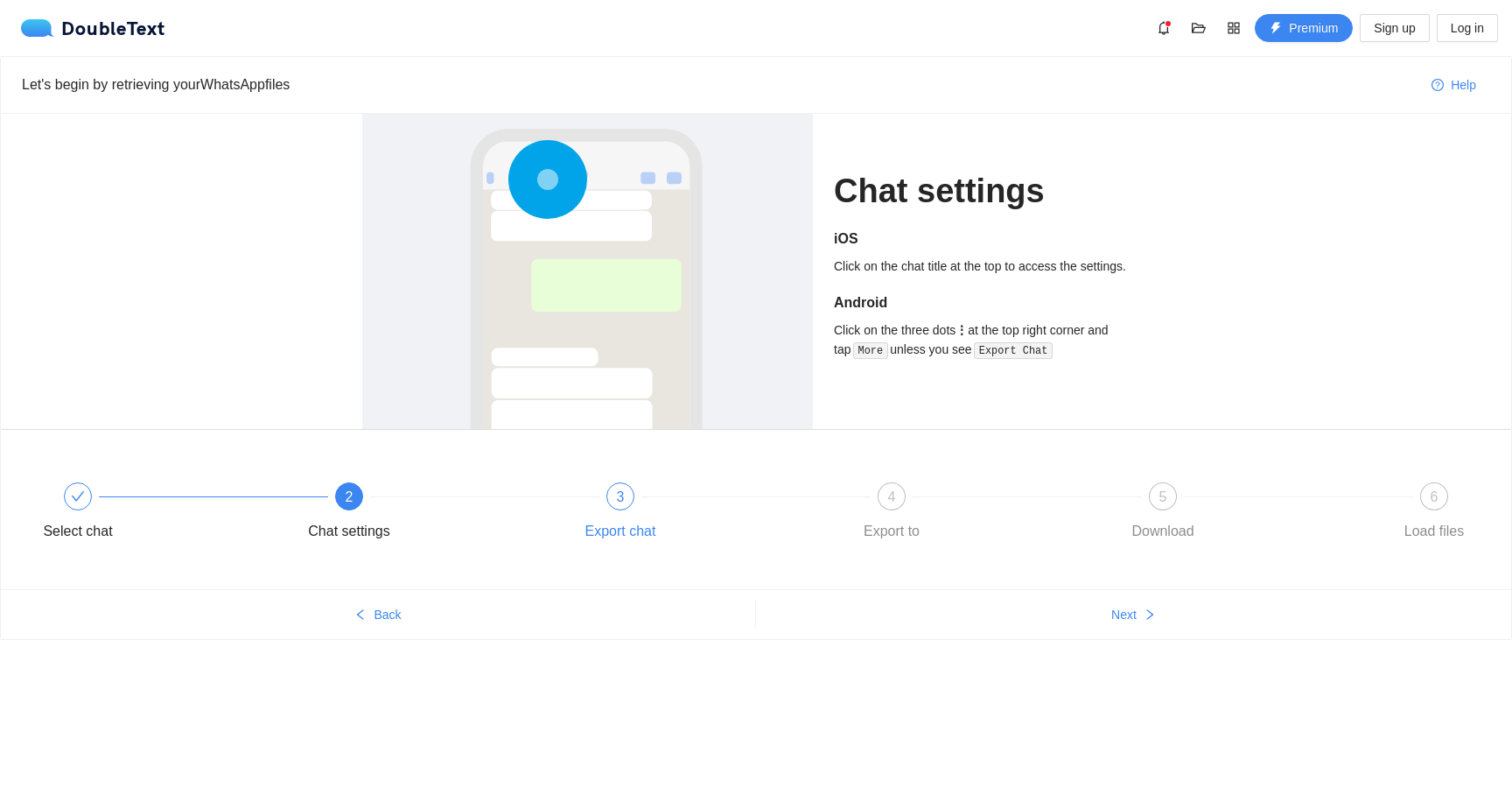
click at [620, 505] on div "3" at bounding box center [620, 496] width 28 height 28
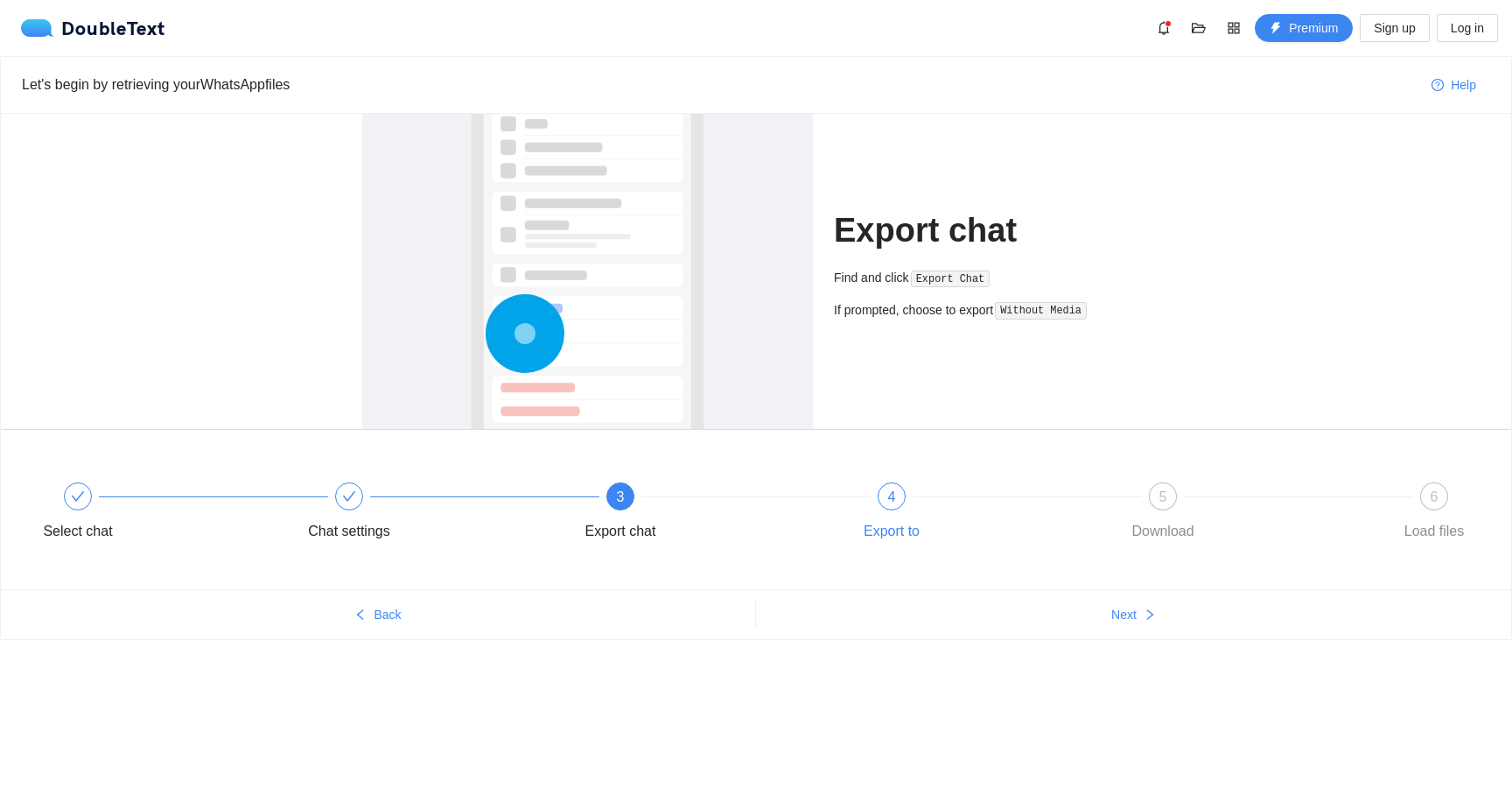
click at [862, 511] on div "4 Export to" at bounding box center [976, 513] width 271 height 63
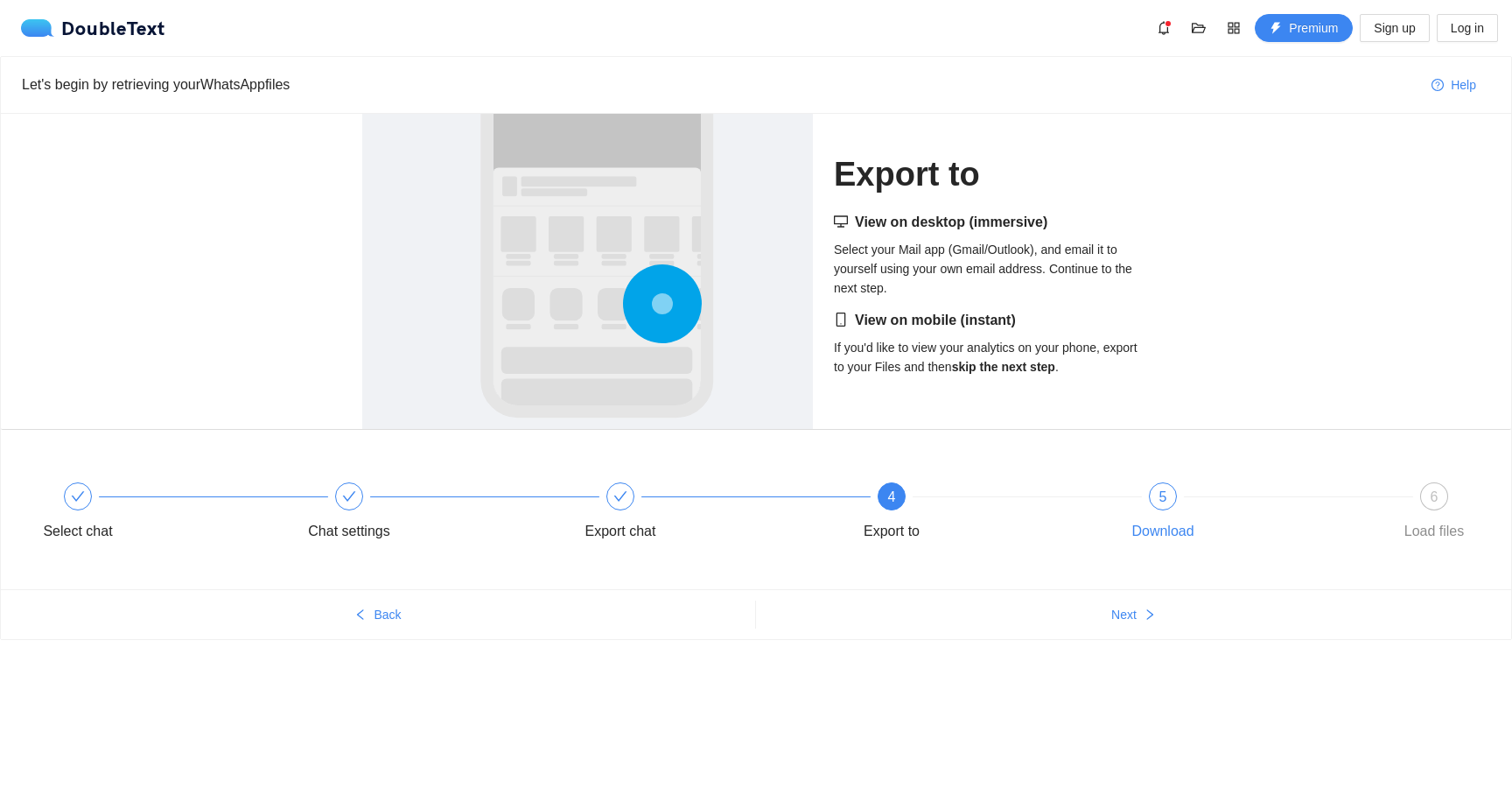
click at [1141, 484] on div "5 Download" at bounding box center [1248, 513] width 271 height 63
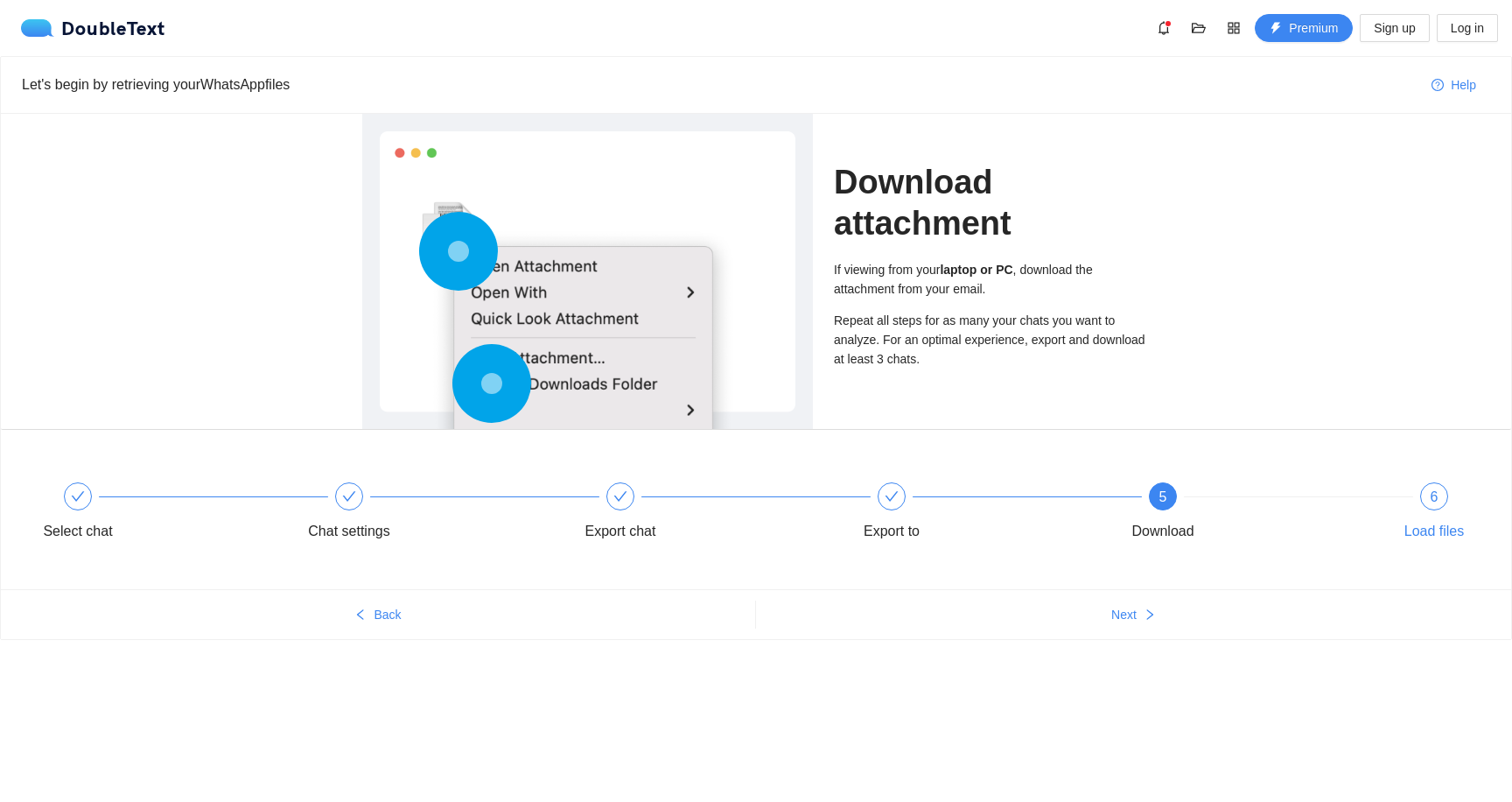
click at [1397, 504] on div "6 Load files" at bounding box center [1434, 513] width 101 height 63
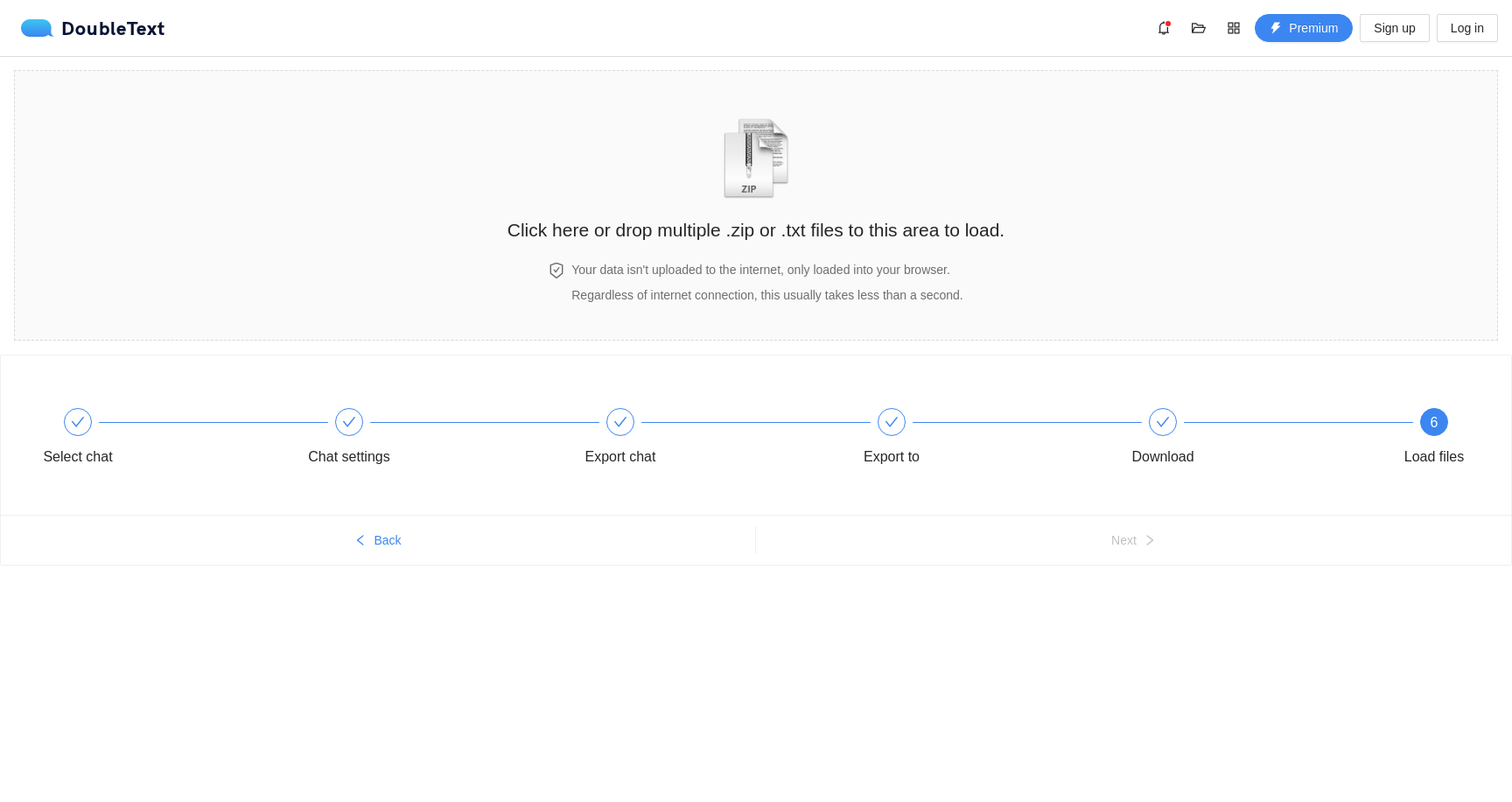
click at [627, 474] on div "Select chat Chat settings Export chat Export to Download 6 Load files" at bounding box center [756, 440] width 1458 height 98
